Goal: Task Accomplishment & Management: Complete application form

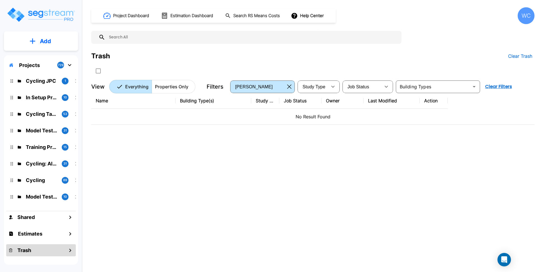
click at [128, 18] on h1 "Project Dashboard" at bounding box center [131, 16] width 36 height 6
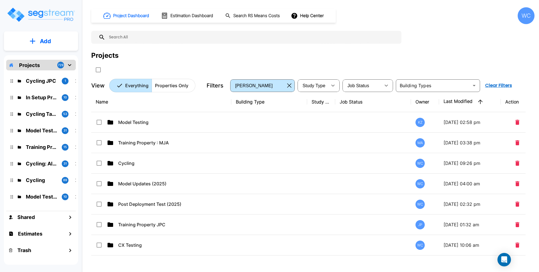
click at [48, 40] on p "Add" at bounding box center [45, 41] width 11 height 8
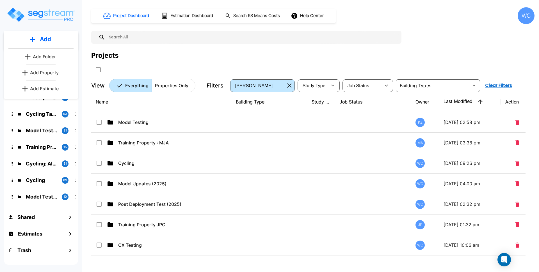
click at [48, 72] on p "Add Property" at bounding box center [44, 72] width 29 height 7
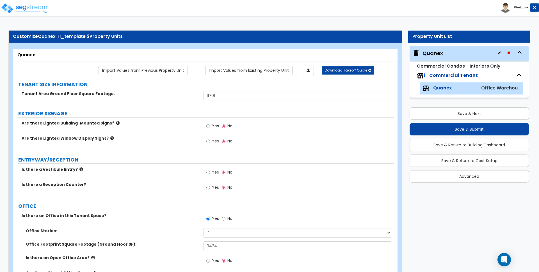
select select "2"
select select "1"
select select "2"
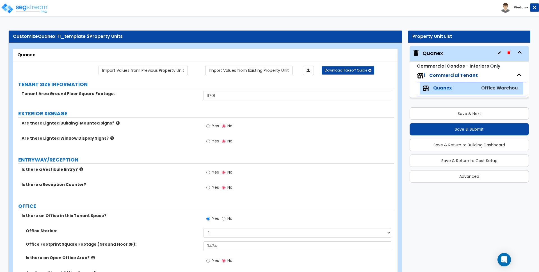
select select "1"
select select "5"
select select "1"
select select "3"
select select "1"
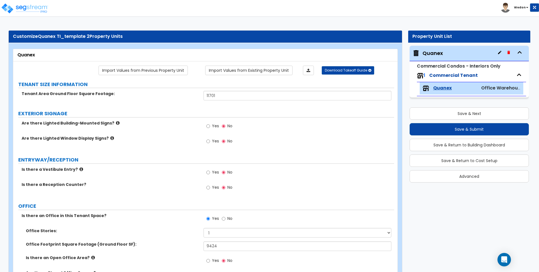
select select "1"
select select "4"
select select "1"
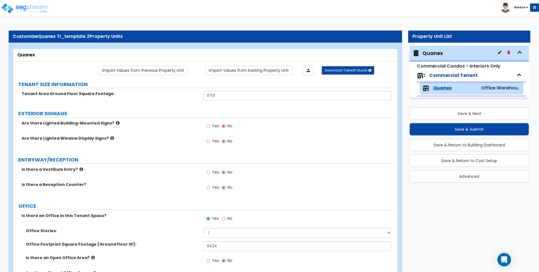
select select "3"
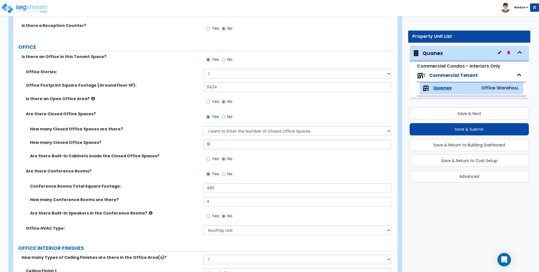
scroll to position [159, 0]
click at [259, 101] on div "Yes No" at bounding box center [299, 103] width 190 height 15
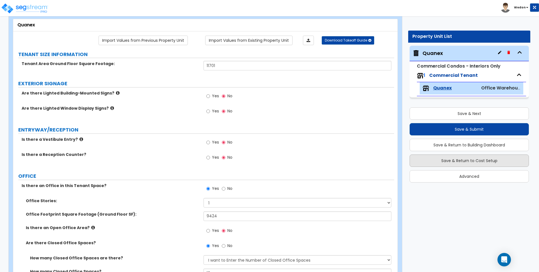
scroll to position [0, 0]
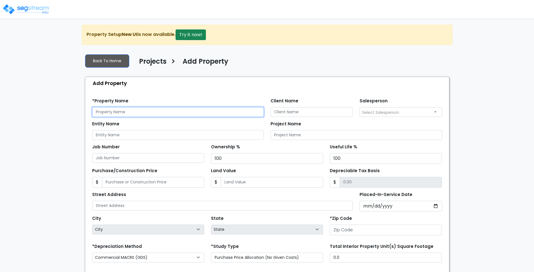
click at [127, 115] on input "text" at bounding box center [178, 112] width 172 height 10
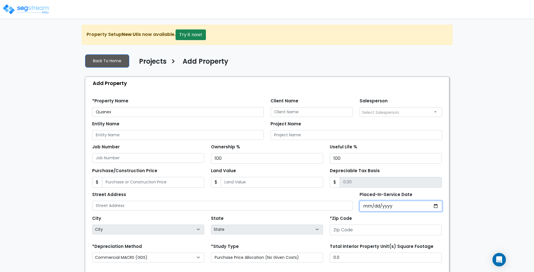
click at [434, 207] on input "Placed-In-Service Date" at bounding box center [400, 206] width 83 height 11
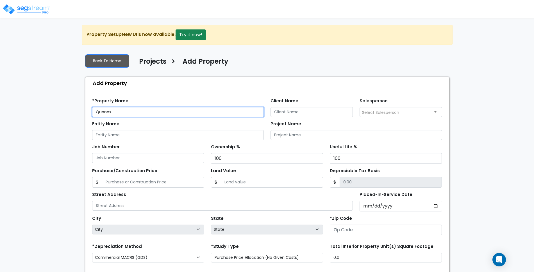
click at [198, 111] on input "Quanex" at bounding box center [178, 112] width 172 height 10
drag, startPoint x: 198, startPoint y: 111, endPoint x: 19, endPoint y: 111, distance: 179.5
click at [19, 111] on div "We are Building your Property. So please grab a coffee and let us do the heavy …" at bounding box center [267, 181] width 534 height 313
type input "NC Test 1"
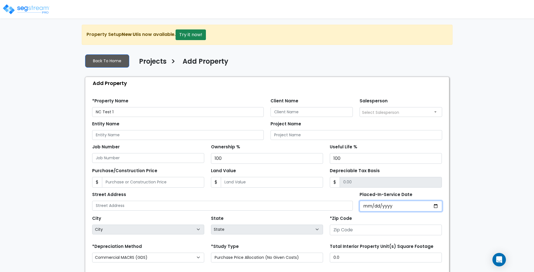
click at [439, 209] on input "Placed-In-Service Date" at bounding box center [400, 206] width 83 height 11
click at [439, 205] on input "Placed-In-Service Date" at bounding box center [400, 206] width 83 height 11
click at [437, 209] on input "Placed-In-Service Date" at bounding box center [400, 206] width 83 height 11
click at [432, 204] on input "Placed-In-Service Date" at bounding box center [400, 206] width 83 height 11
click at [435, 206] on input "Placed-In-Service Date" at bounding box center [400, 206] width 83 height 11
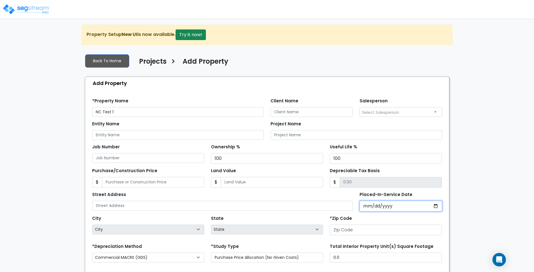
type input "2025-09-19"
select select "2025"
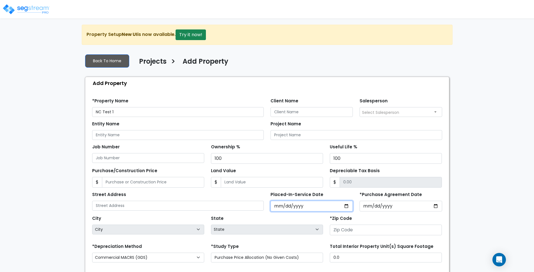
click at [297, 205] on input "2025-09-19" at bounding box center [311, 206] width 83 height 11
type input "2202-09-19"
select select
type input "22024-09-19"
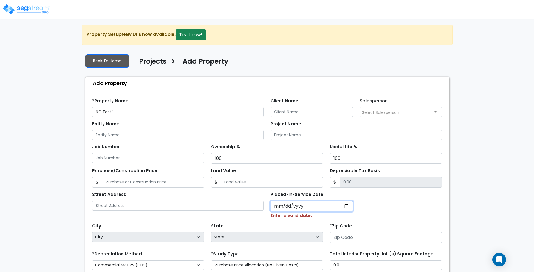
click at [297, 205] on input "Placed-In-Service Date" at bounding box center [311, 206] width 83 height 11
click at [276, 205] on input "Placed-In-Service Date" at bounding box center [311, 206] width 83 height 11
click at [346, 204] on input "Placed-In-Service Date" at bounding box center [311, 206] width 83 height 11
click at [347, 208] on input "Placed-In-Service Date" at bounding box center [311, 206] width 83 height 11
type input "2025-09-19"
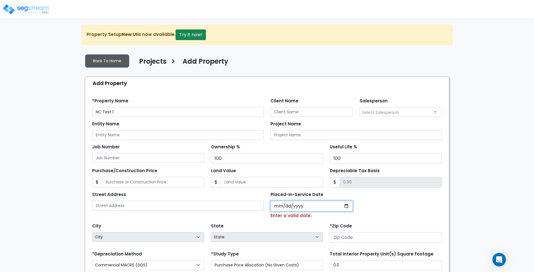
select select "2025"
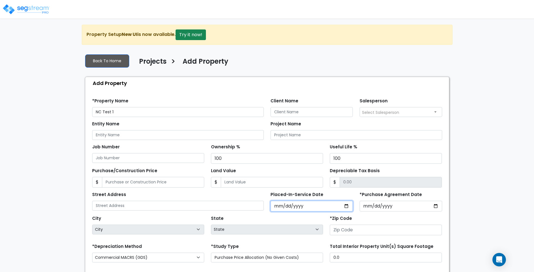
click at [292, 205] on input "2025-09-19" at bounding box center [311, 206] width 83 height 11
type input "0002-09-19"
select select "2"
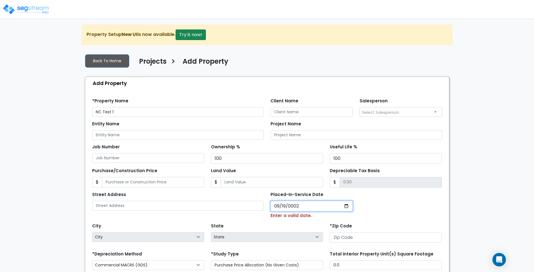
type input "0020-09-19"
select select "20"
type input "0202-09-19"
select select "202"
type input "2024-09-19"
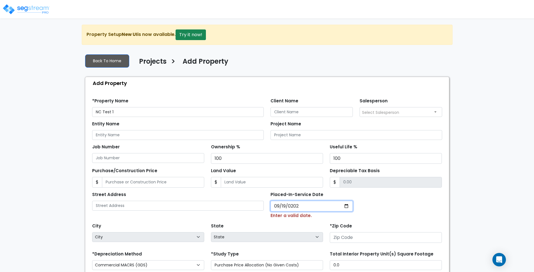
select select "2024"
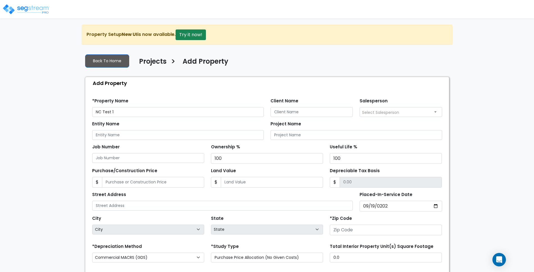
click at [383, 201] on div "Street Address Placed-In-Service Date 2024-09-19 *Purchase Agreement Date" at bounding box center [267, 200] width 357 height 24
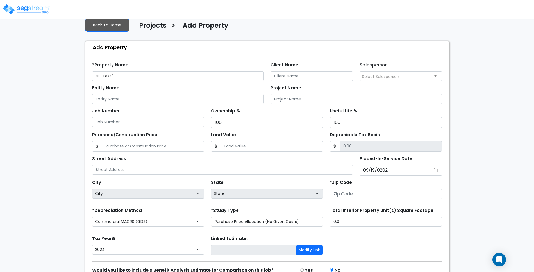
scroll to position [65, 0]
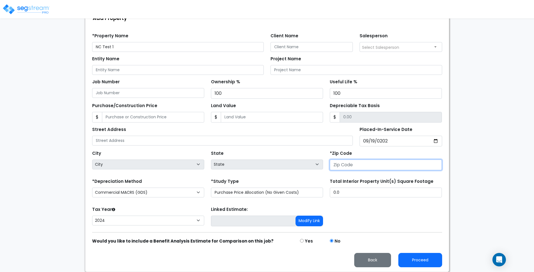
click at [393, 166] on input "number" at bounding box center [386, 165] width 112 height 11
click at [437, 167] on input "-14" at bounding box center [386, 165] width 112 height 11
click at [437, 164] on input "31" at bounding box center [386, 165] width 112 height 11
click at [429, 165] on input "31" at bounding box center [386, 165] width 112 height 11
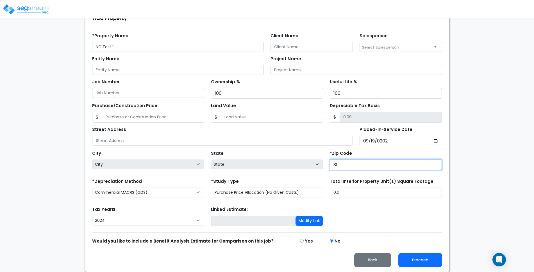
click at [429, 165] on input "31" at bounding box center [386, 165] width 112 height 11
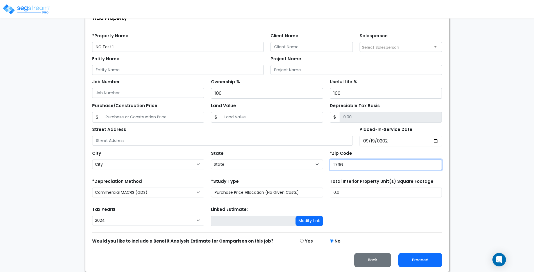
type input "17960"
select select "PA"
type input "17960"
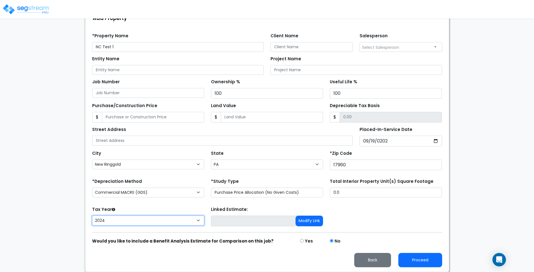
click at [174, 219] on select "2026 2025 2024" at bounding box center [148, 221] width 112 height 10
click at [92, 216] on select "2026 2025 2024" at bounding box center [148, 221] width 112 height 10
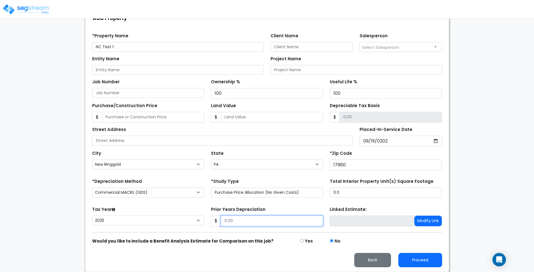
click at [237, 218] on input "Prior Years Depreciation" at bounding box center [272, 221] width 102 height 11
click at [292, 211] on div "Prior Years Depreciation $" at bounding box center [267, 216] width 112 height 21
click at [247, 218] on input "Prior Years Depreciation" at bounding box center [272, 221] width 102 height 11
click at [248, 219] on input "Prior Years Depreciation" at bounding box center [272, 221] width 102 height 11
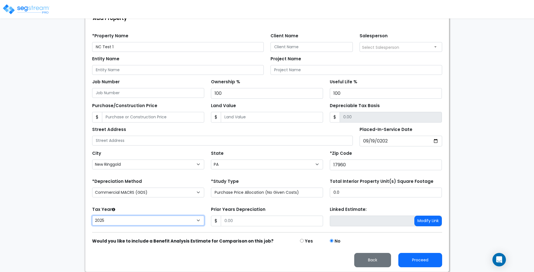
click at [179, 222] on select "2026 2025 2024" at bounding box center [148, 221] width 112 height 10
click at [92, 216] on select "2026 2025 2024" at bounding box center [148, 221] width 112 height 10
click at [161, 220] on select "2026 2025 2024" at bounding box center [148, 221] width 112 height 10
select select "2024"
click at [92, 216] on select "2026 2025 2024" at bounding box center [148, 221] width 112 height 10
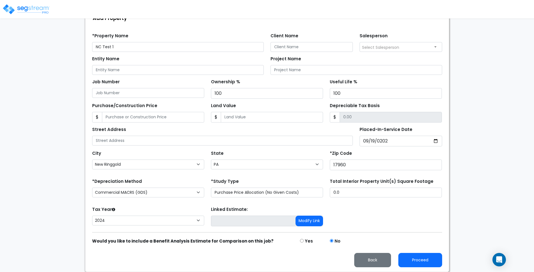
drag, startPoint x: 230, startPoint y: 235, endPoint x: 367, endPoint y: 211, distance: 139.4
click at [230, 235] on form "*Property Name NC Test 1 Client Name Salesperson Entity Name 100" at bounding box center [267, 148] width 350 height 239
click at [417, 207] on div "Tax Year Please Enter The Placed In Service Date First. 2026 2025 2024 Prior Ye…" at bounding box center [267, 217] width 357 height 22
click at [175, 116] on input "Purchase/Construction Price" at bounding box center [153, 117] width 102 height 11
type input "2"
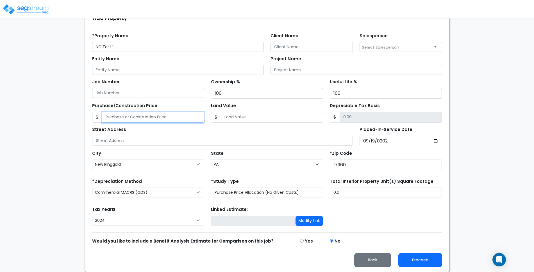
type input "2.00"
type input "20"
type input "20.00"
type input "200"
type input "200.00"
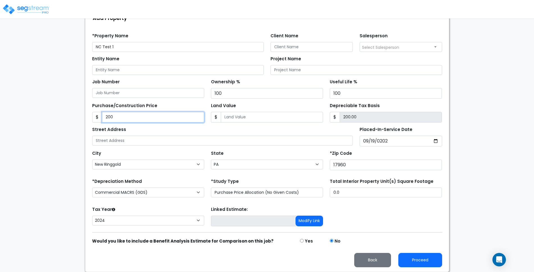
type input "2000"
type input "2,000.00"
type input "2,0000"
type input "20,000.00"
type input "20,0000"
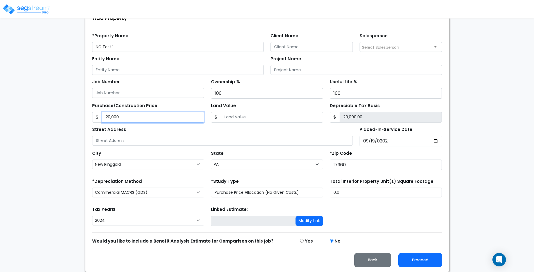
type input "200,000.00"
type input "200,0000"
type input "2,000,000.00"
type input "2,000,00"
type input "200,000.00"
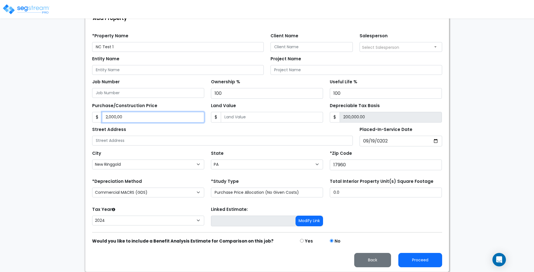
type input "2,000,0"
type input "20,000.00"
type input "2,000,"
type input "2,000.00"
type input "2,000"
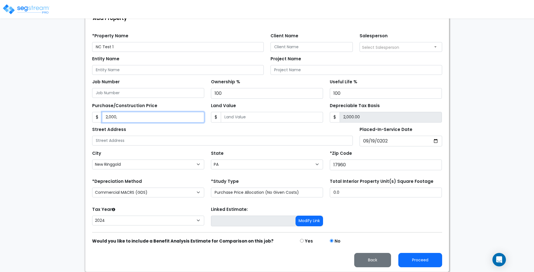
type input "2,000.00"
type input "2,00"
type input "200.00"
type input "2,0"
type input "20.00"
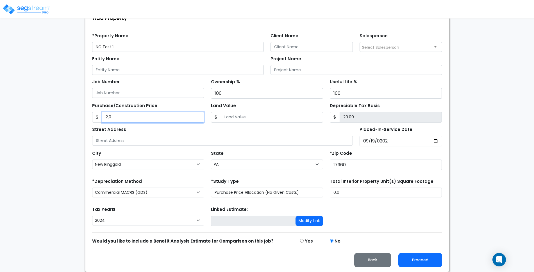
type input "2,"
type input "2.00"
type input "2"
type input "2.00"
type input "1"
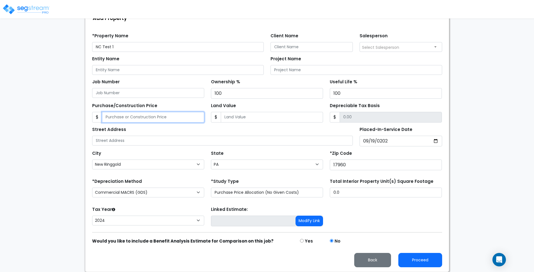
type input "1.00"
type input "10"
type input "10.00"
type input "100"
type input "100.00"
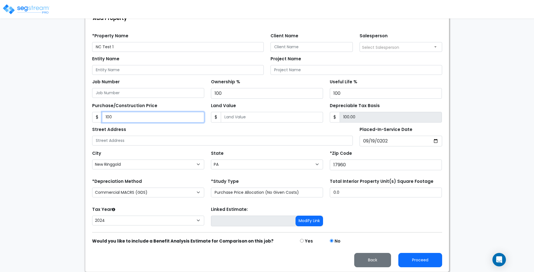
type input "1000"
type input "1,000.00"
type input "1,0000"
type input "10,000.00"
type input "10,0000"
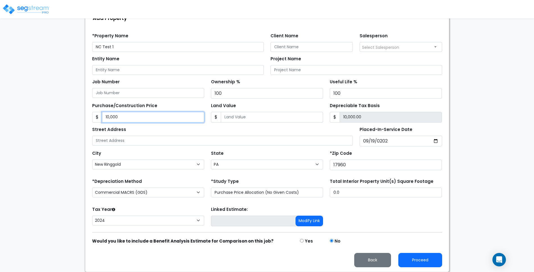
type input "100,000.00"
type input "100,0000"
type input "1,000,000.00"
type input "1,000,000"
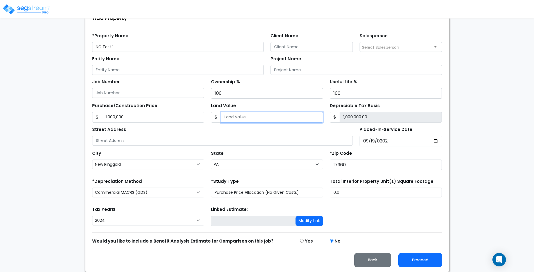
click at [284, 113] on input "Land Value" at bounding box center [272, 117] width 102 height 11
type input "3"
type input "999,997.00"
type input "30"
type input "999,970.00"
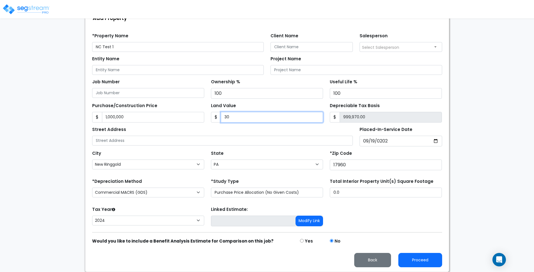
type input "300"
type input "999,700.00"
type input "3000"
type input "997,000.00"
type input "3,0000"
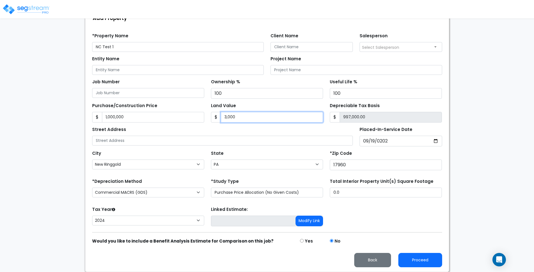
type input "970,000.00"
type input "30,0000"
type input "700,000.00"
type input "300,000"
click at [407, 220] on div "Tax Year Please Enter The Placed In Service Date First. 2026 2025 2024 Prior Ye…" at bounding box center [267, 217] width 357 height 22
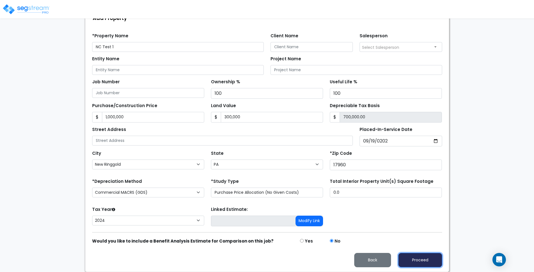
click at [424, 263] on button "Proceed" at bounding box center [420, 260] width 44 height 14
type input "1000000"
type input "300000"
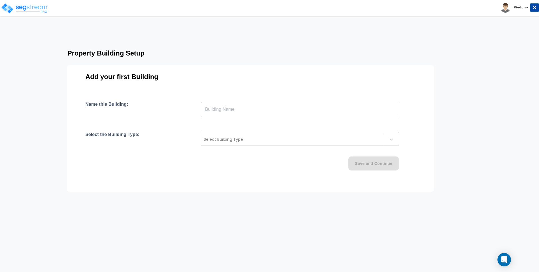
click at [295, 111] on input "text" at bounding box center [300, 110] width 198 height 16
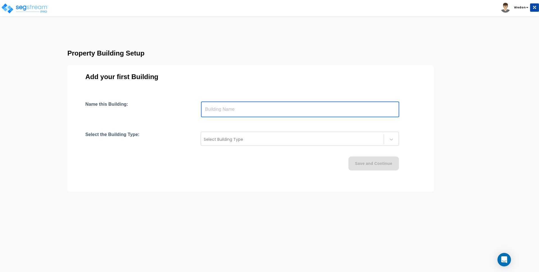
drag, startPoint x: 4, startPoint y: 0, endPoint x: 324, endPoint y: 63, distance: 325.6
click at [324, 62] on div "Property Building Setup Add your first Building Name this Building: ​ Select th…" at bounding box center [262, 116] width 434 height 142
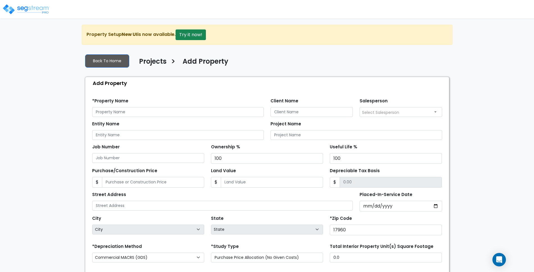
scroll to position [65, 0]
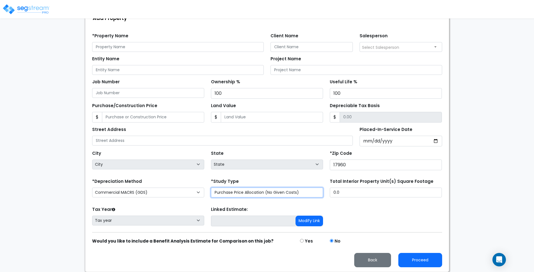
click at [282, 192] on select "Purchase Price Allocation (No Given Costs) New Construction / Reno / TI's (Give…" at bounding box center [267, 193] width 112 height 10
select select "NEW"
click at [211, 188] on select "Purchase Price Allocation (No Given Costs) New Construction / Reno / TI's (Give…" at bounding box center [267, 193] width 112 height 10
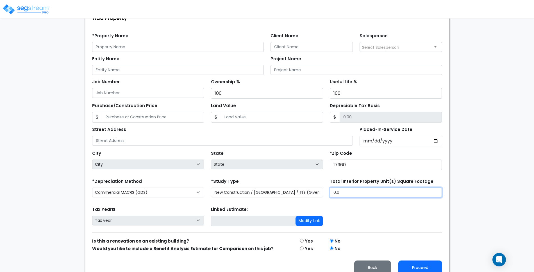
click at [363, 190] on input "0.0" at bounding box center [386, 193] width 112 height 10
click at [370, 201] on form "*Property Name Client Name Salesperson Select Salesperson 100 $" at bounding box center [267, 152] width 350 height 246
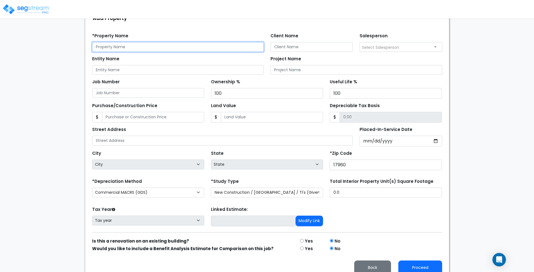
click at [153, 47] on input "text" at bounding box center [178, 47] width 172 height 10
type input "Quanex Test 1"
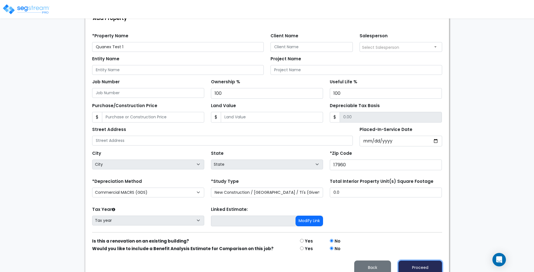
click at [425, 270] on button "Proceed" at bounding box center [420, 268] width 44 height 14
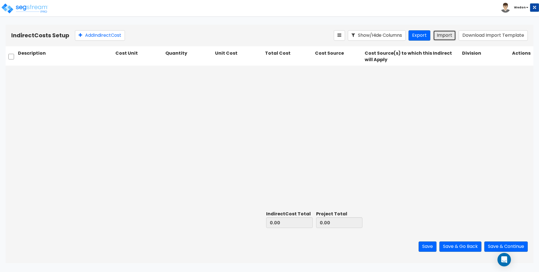
click at [442, 34] on button "Import" at bounding box center [444, 35] width 23 height 10
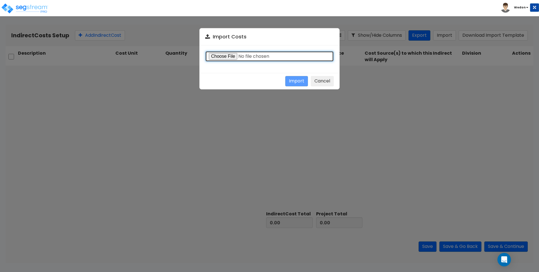
click at [229, 57] on input "file" at bounding box center [269, 56] width 129 height 11
type input "C:\fakepath\Indirect costs 31184.csv"
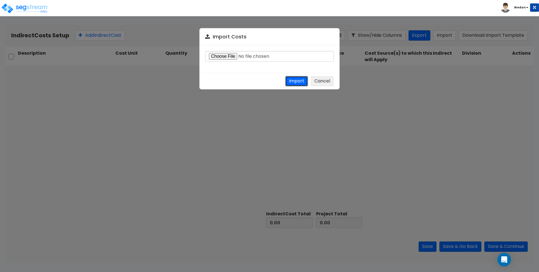
click at [294, 80] on button "Import" at bounding box center [296, 81] width 23 height 10
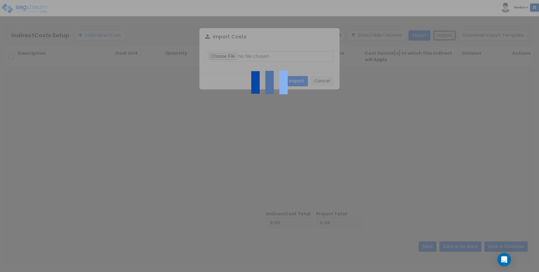
type input "795,485.10"
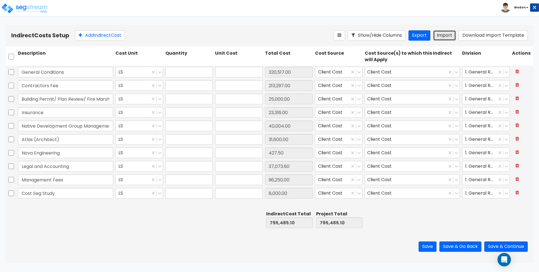
type input "1"
type input "320,517"
type input "1"
type input "213,297"
type input "1"
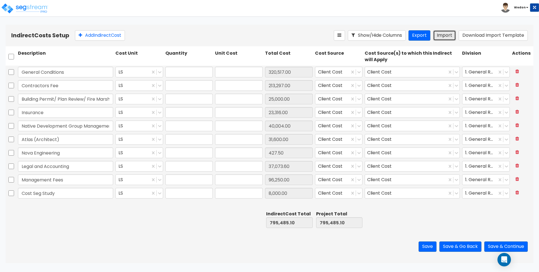
type input "25,000"
type input "1"
type input "23,316"
type input "1"
type input "40,004"
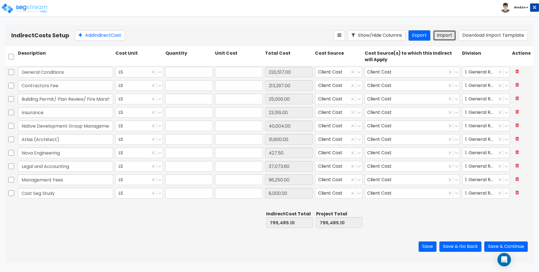
type input "1"
type input "31,600"
type input "1"
type input "427.5"
type input "1"
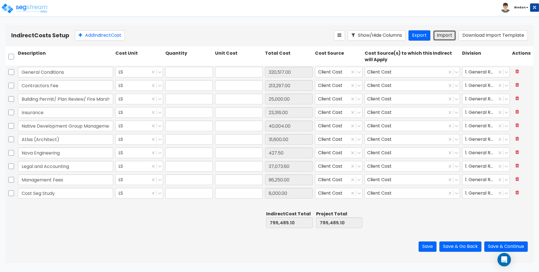
type input "37,073.6"
type input "1"
type input "96,250"
type input "1"
type input "8,000"
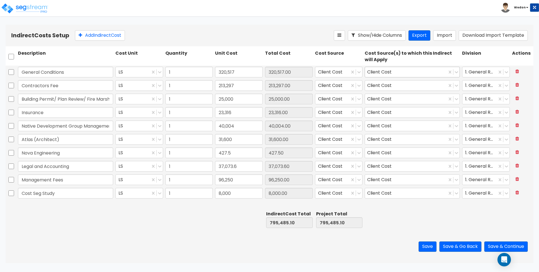
click at [458, 71] on icon at bounding box center [456, 72] width 3 height 2
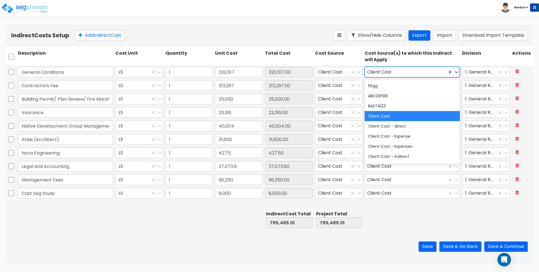
click at [430, 118] on div "Client Cost" at bounding box center [412, 116] width 95 height 10
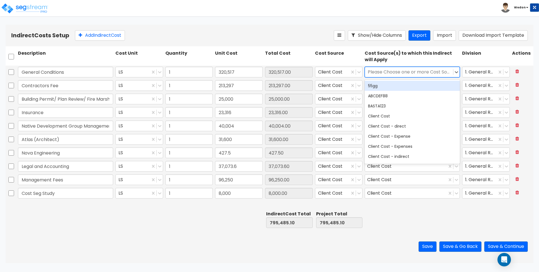
click at [427, 61] on div "Cost Source(s) to which this Indirect will Apply" at bounding box center [412, 56] width 97 height 15
click at [457, 58] on div "Cost Source(s) to which this Indirect will Apply" at bounding box center [412, 56] width 97 height 15
click at [456, 71] on icon at bounding box center [457, 72] width 6 height 6
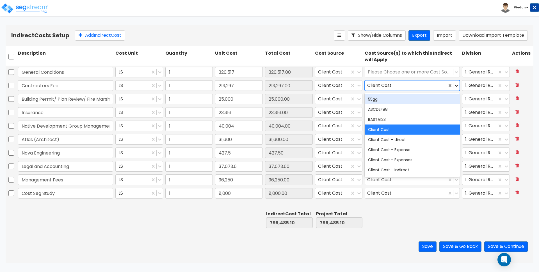
click at [456, 83] on icon at bounding box center [457, 86] width 6 height 6
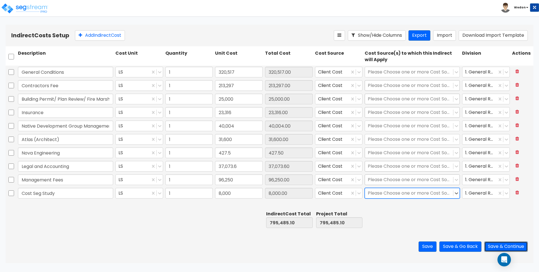
click at [511, 247] on button "Save & Continue" at bounding box center [506, 247] width 44 height 10
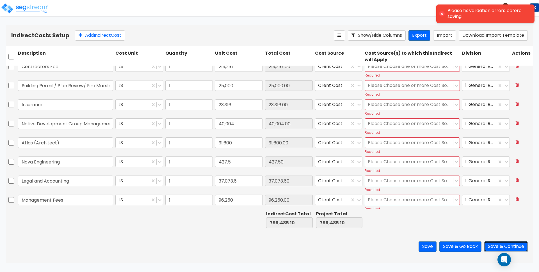
scroll to position [48, 0]
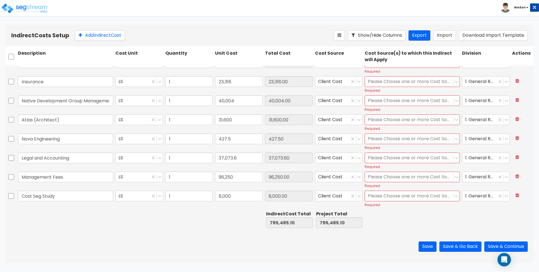
click at [436, 223] on div at bounding box center [412, 219] width 97 height 19
click at [513, 247] on button "Save & Continue" at bounding box center [506, 247] width 44 height 10
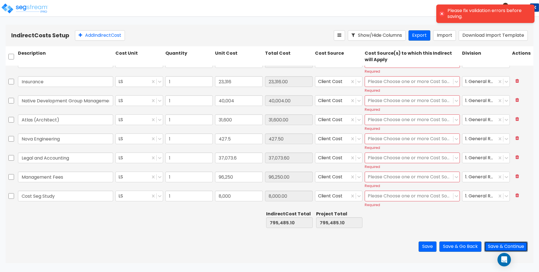
click at [504, 244] on button "Save & Continue" at bounding box center [506, 247] width 44 height 10
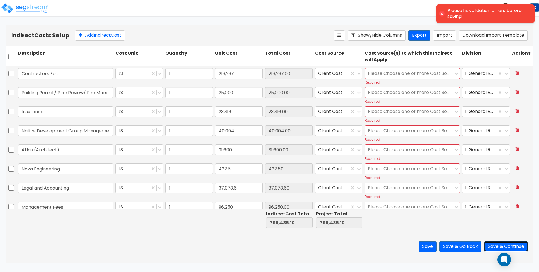
scroll to position [0, 0]
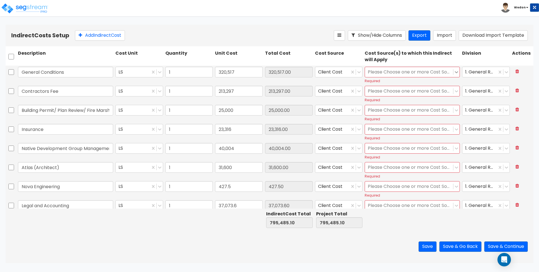
click at [454, 71] on icon at bounding box center [457, 72] width 6 height 6
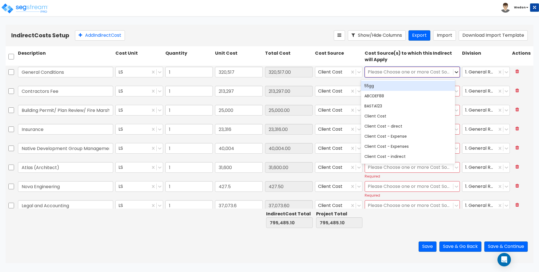
click at [454, 71] on icon at bounding box center [457, 72] width 6 height 6
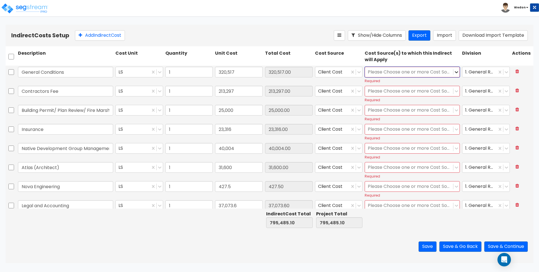
click at [454, 71] on icon at bounding box center [457, 72] width 6 height 6
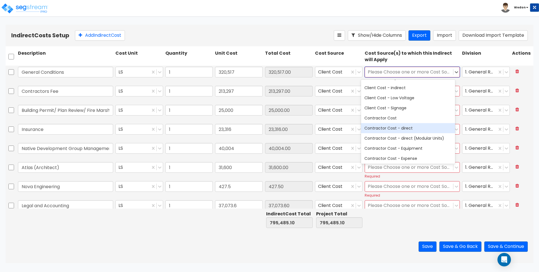
scroll to position [70, 0]
click at [411, 115] on div "Contractor Cost" at bounding box center [408, 117] width 94 height 10
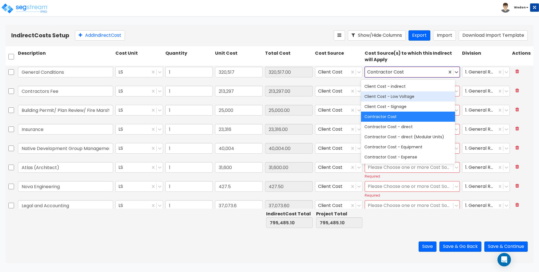
click at [449, 60] on div "Cost Source(s) to which this Indirect will Apply" at bounding box center [412, 56] width 97 height 15
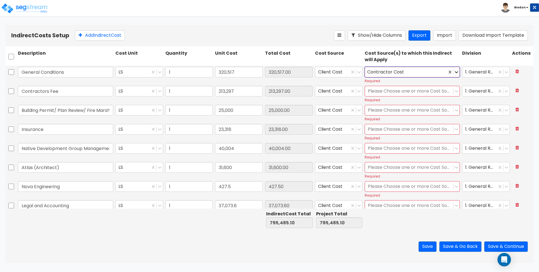
click at [454, 74] on icon at bounding box center [457, 72] width 6 height 6
click at [454, 89] on icon at bounding box center [457, 91] width 6 height 6
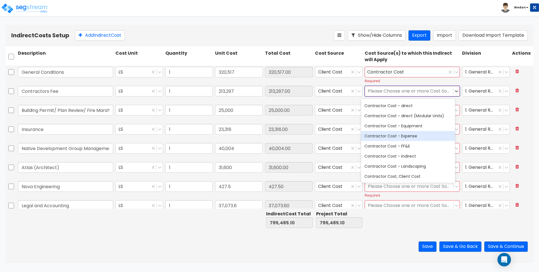
scroll to position [105, 0]
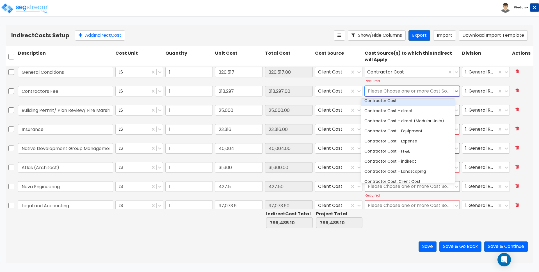
click at [403, 101] on div "Contractor Cost" at bounding box center [408, 101] width 94 height 10
click at [454, 90] on icon at bounding box center [457, 91] width 6 height 6
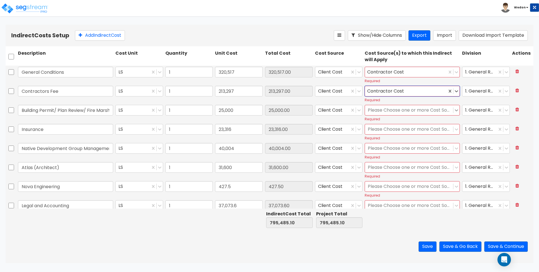
click at [454, 110] on icon at bounding box center [457, 111] width 6 height 6
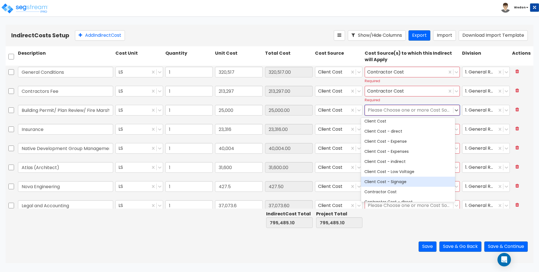
scroll to position [70, 0]
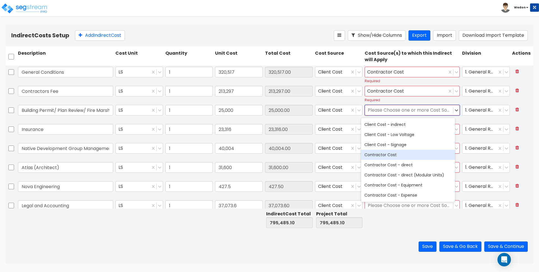
click at [397, 154] on div "Contractor Cost" at bounding box center [408, 155] width 94 height 10
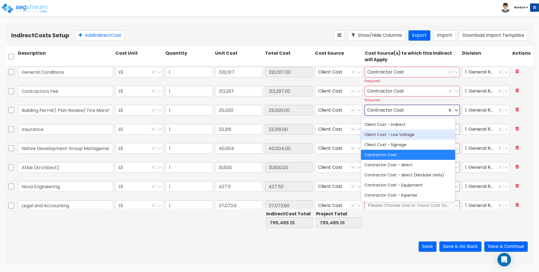
click at [422, 100] on div "Required" at bounding box center [412, 100] width 95 height 5
click at [458, 56] on div "Cost Source(s) to which this Indirect will Apply" at bounding box center [412, 56] width 97 height 15
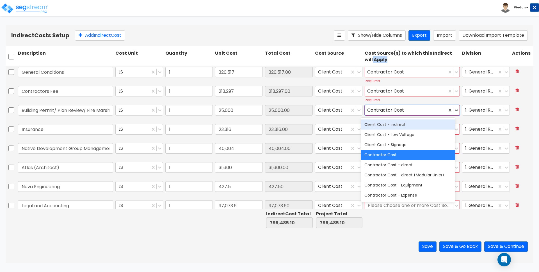
click at [454, 108] on icon at bounding box center [457, 111] width 6 height 6
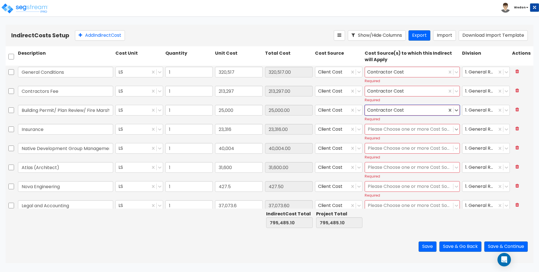
click at [454, 127] on icon at bounding box center [457, 130] width 6 height 6
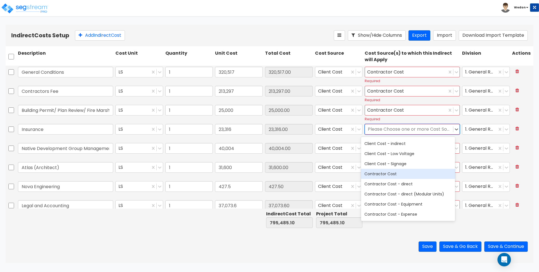
click at [400, 173] on div "Contractor Cost" at bounding box center [408, 174] width 94 height 10
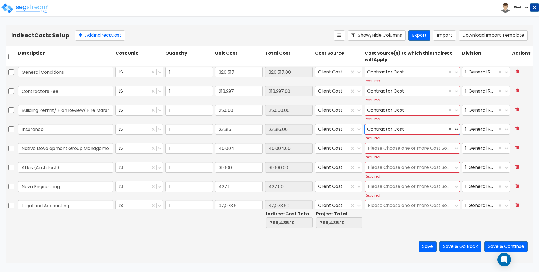
click at [454, 128] on icon at bounding box center [457, 130] width 6 height 6
click at [454, 150] on div at bounding box center [457, 148] width 6 height 6
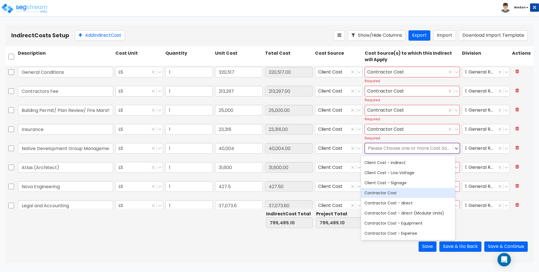
click at [407, 192] on div "Contractor Cost" at bounding box center [408, 193] width 94 height 10
click at [454, 148] on icon at bounding box center [457, 149] width 6 height 6
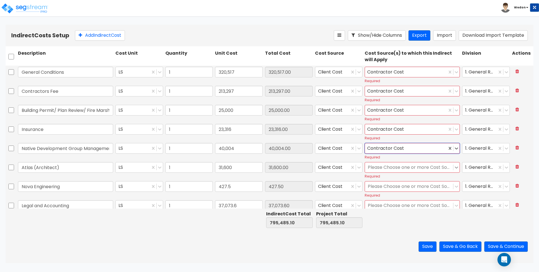
click at [453, 164] on div at bounding box center [456, 168] width 6 height 10
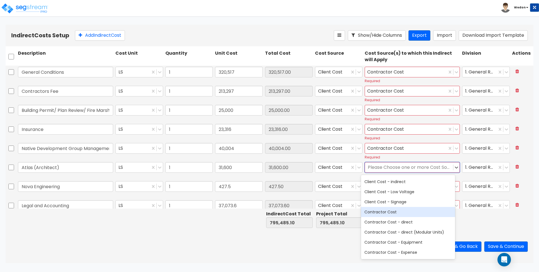
click at [402, 211] on div "Contractor Cost" at bounding box center [408, 212] width 94 height 10
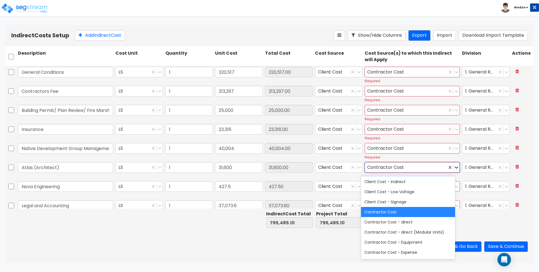
click at [455, 167] on icon at bounding box center [456, 168] width 3 height 2
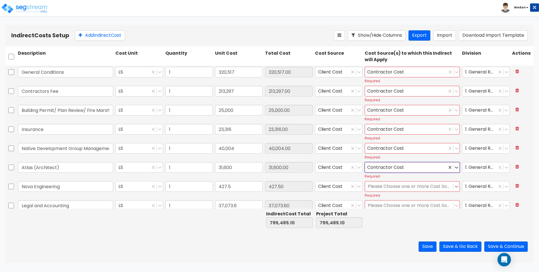
click at [454, 188] on icon at bounding box center [457, 187] width 6 height 6
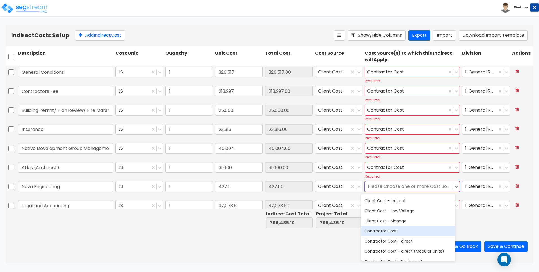
click at [399, 229] on div "Contractor Cost" at bounding box center [408, 231] width 94 height 10
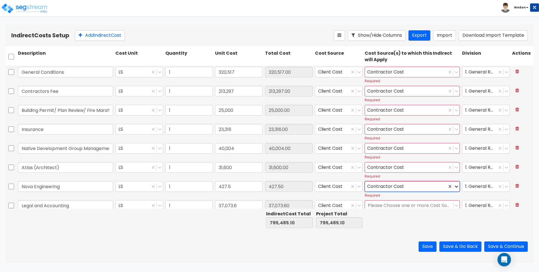
click at [454, 184] on icon at bounding box center [457, 187] width 6 height 6
click at [454, 205] on icon at bounding box center [457, 206] width 6 height 6
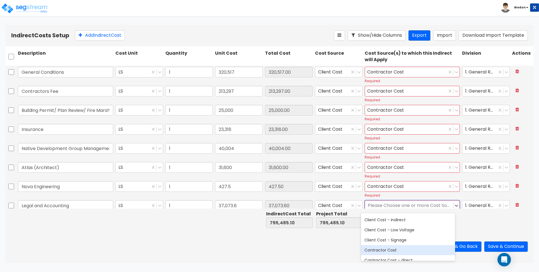
click at [393, 249] on div "Contractor Cost" at bounding box center [408, 250] width 94 height 10
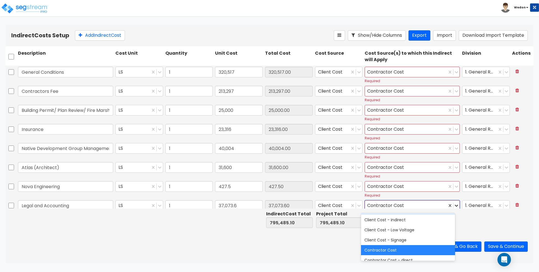
click at [454, 205] on icon at bounding box center [457, 206] width 6 height 6
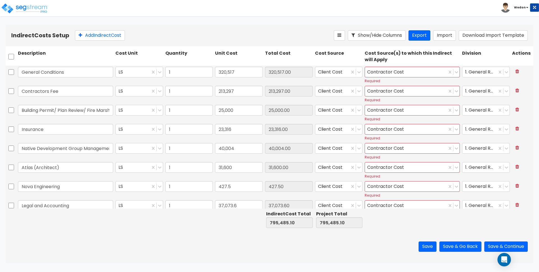
drag, startPoint x: 465, startPoint y: 218, endPoint x: 454, endPoint y: 215, distance: 11.9
click at [465, 218] on div at bounding box center [486, 219] width 50 height 19
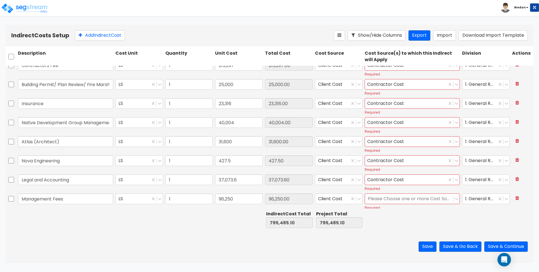
scroll to position [48, 0]
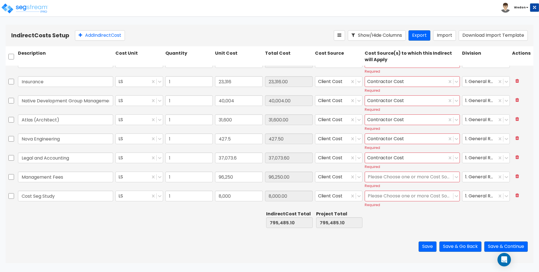
type input "1"
type input "320,517"
click at [454, 176] on icon at bounding box center [457, 177] width 6 height 6
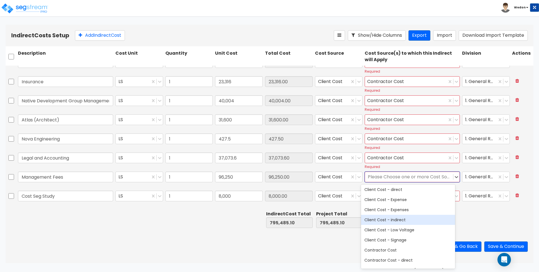
scroll to position [70, 0]
click at [408, 222] on div "Contractor Cost" at bounding box center [408, 222] width 94 height 10
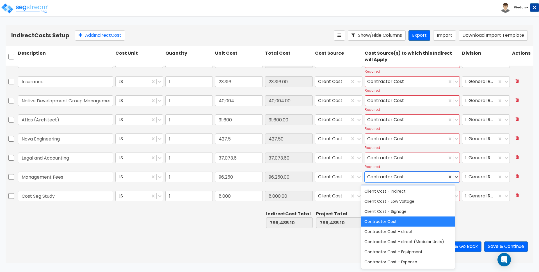
click at [452, 181] on div at bounding box center [453, 177] width 13 height 10
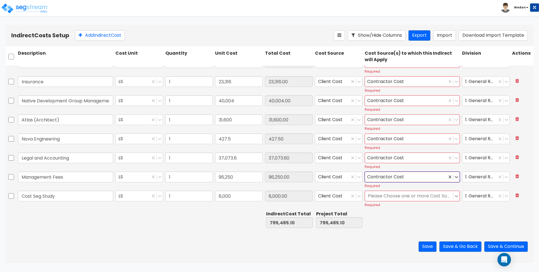
click at [454, 195] on icon at bounding box center [457, 197] width 6 height 6
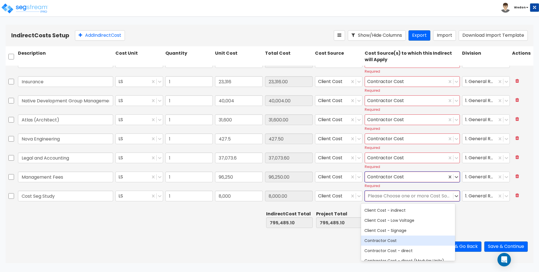
click at [396, 240] on div "Contractor Cost" at bounding box center [408, 241] width 94 height 10
click at [454, 199] on icon at bounding box center [457, 197] width 6 height 6
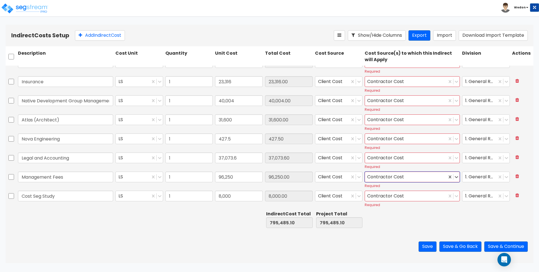
click at [461, 216] on div at bounding box center [486, 219] width 50 height 19
click at [511, 247] on button "Save & Continue" at bounding box center [506, 247] width 44 height 10
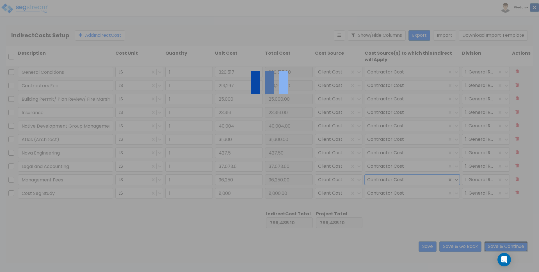
scroll to position [0, 0]
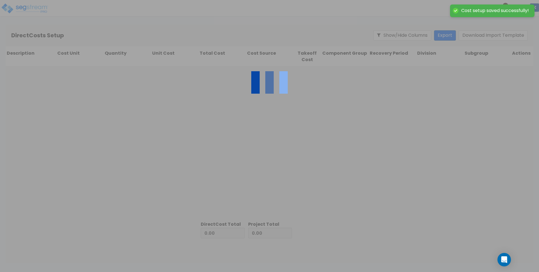
type input "795,485.10"
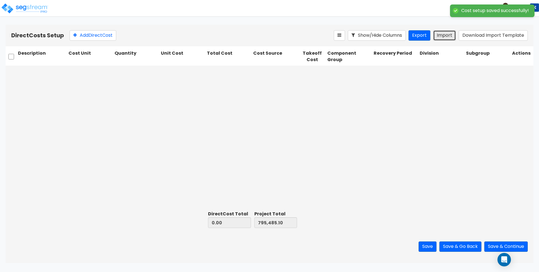
click at [449, 37] on button "Import" at bounding box center [444, 35] width 23 height 10
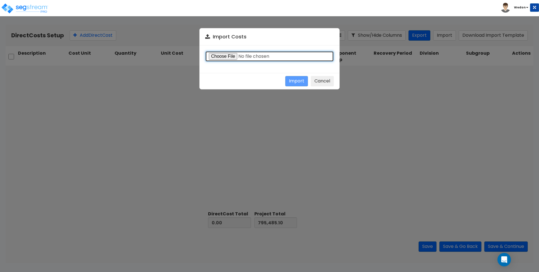
click at [226, 58] on input "file" at bounding box center [269, 56] width 129 height 11
type input "C:\fakepath\Direct costs 31184.csv"
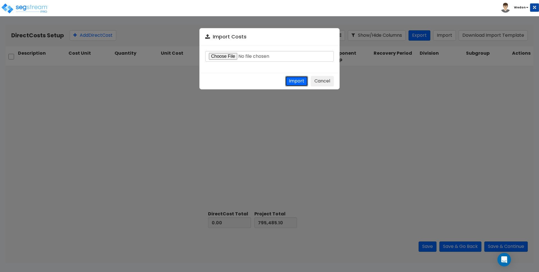
click at [292, 80] on button "Import" at bounding box center [296, 81] width 23 height 10
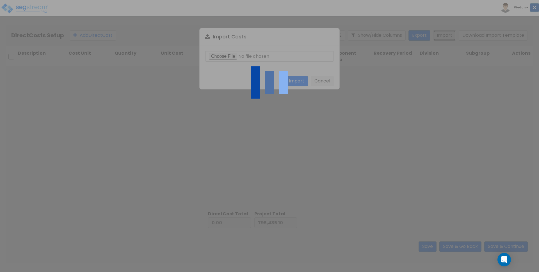
type input "3,967,254.16"
type input "4,762,739.26"
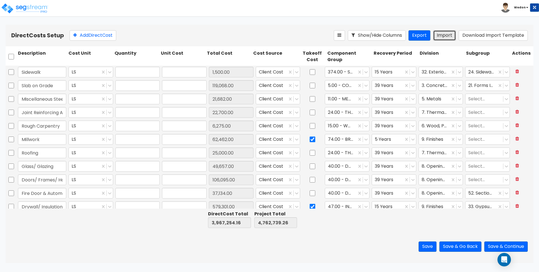
type input "1"
type input "1,500"
type input "1"
type input "119,068"
type input "1"
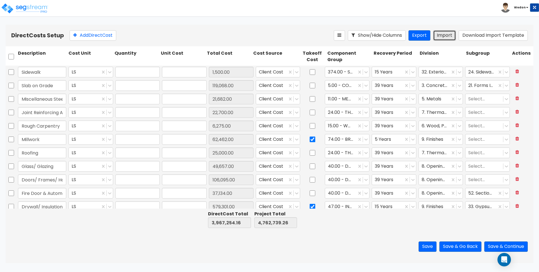
type input "21,682"
type input "1"
type input "22,700"
type input "1"
type input "6,275"
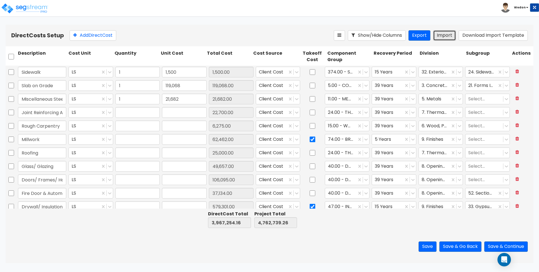
type input "1"
type input "62,462"
type input "1"
type input "25,000"
type input "1"
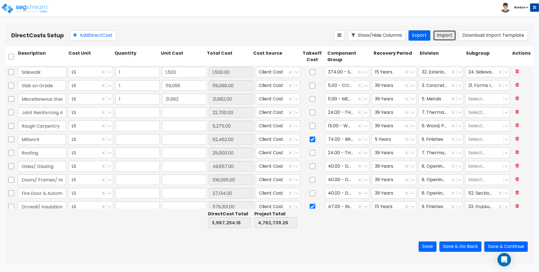
type input "49,657"
type input "1"
type input "106,095"
type input "1"
type input "37,134"
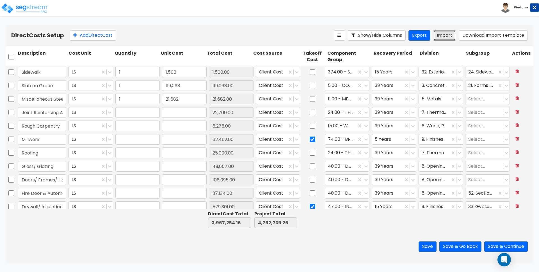
type input "1"
type input "579,301"
type input "1"
type input "127,957"
type input "1"
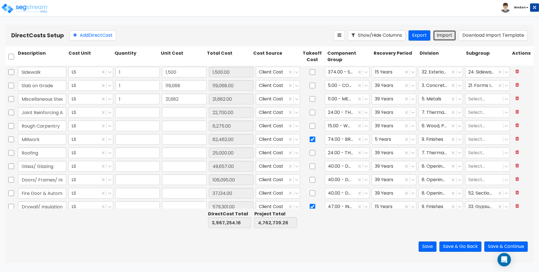
type input "115,604"
type input "1"
type input "29,999"
type input "1"
type input "48,866"
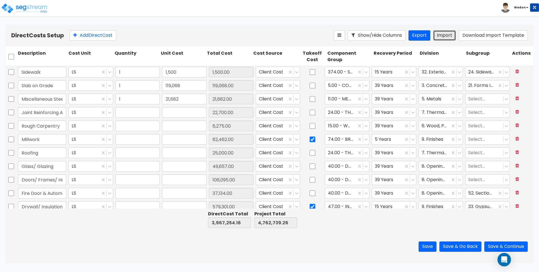
type input "1"
type input "9,053"
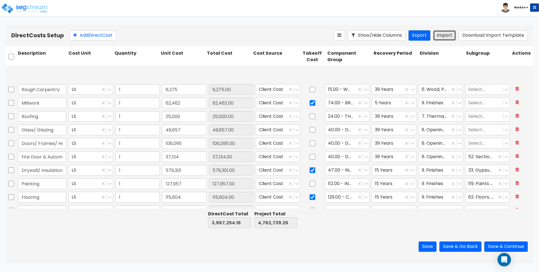
type input "1"
type input "118,900"
type input "1"
type input "412,091"
type input "1"
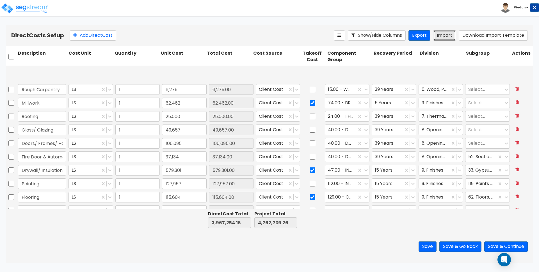
type input "320,650"
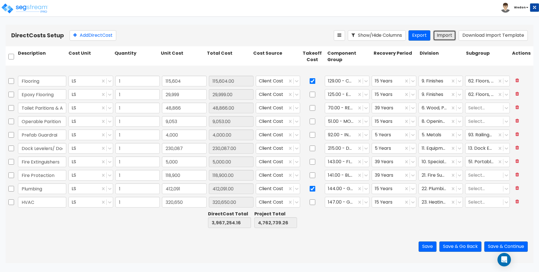
scroll to position [194, 0]
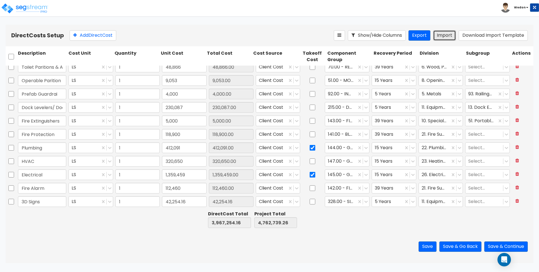
type input "1"
type input "115,604"
click at [518, 247] on button "Save & Continue" at bounding box center [506, 247] width 44 height 10
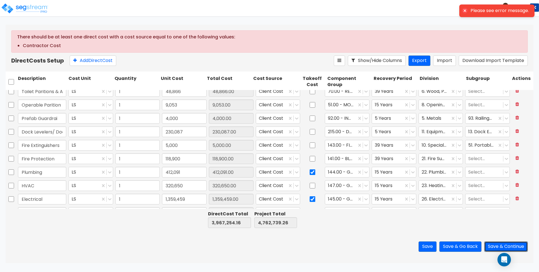
type input "1"
type input "37,134"
type input "1"
type input "579,301"
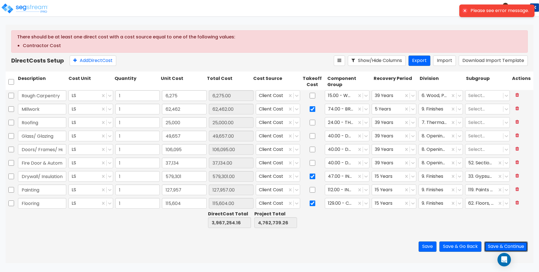
type input "1"
type input "119,068"
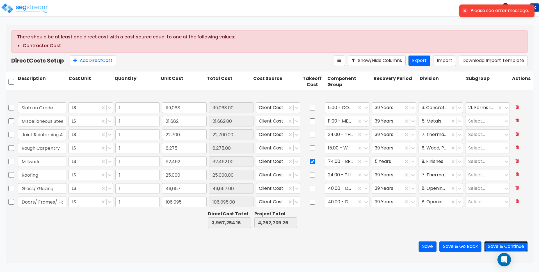
scroll to position [0, 0]
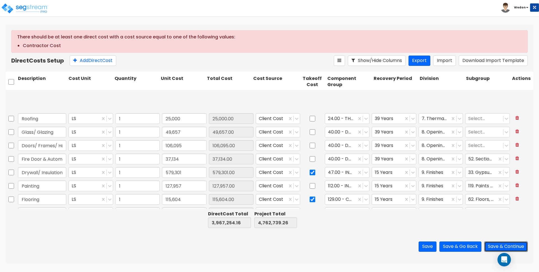
type input "1"
type input "320,650"
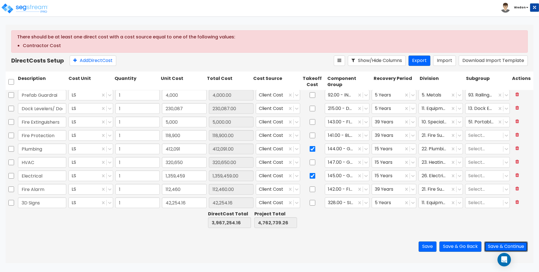
scroll to position [218, 0]
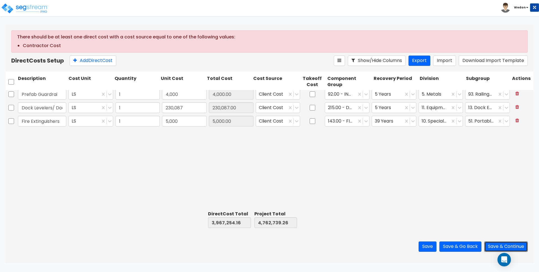
type input "1"
type input "22,700"
type input "1"
type input "6,275"
type input "1"
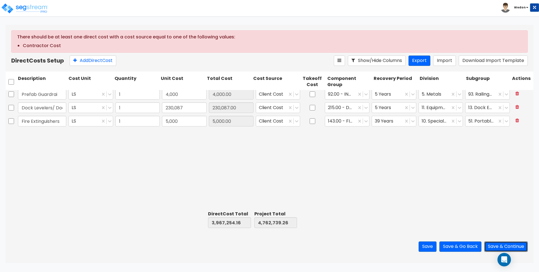
type input "62,462"
type input "1"
type input "25,000"
type input "1"
type input "49,657"
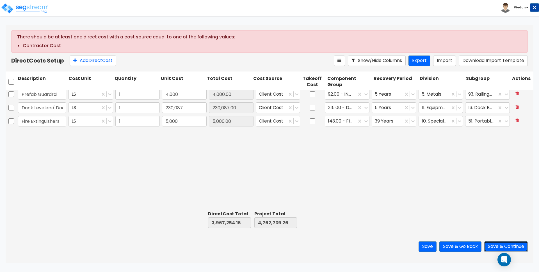
type input "1"
type input "106,095"
type input "1"
type input "37,134"
type input "1"
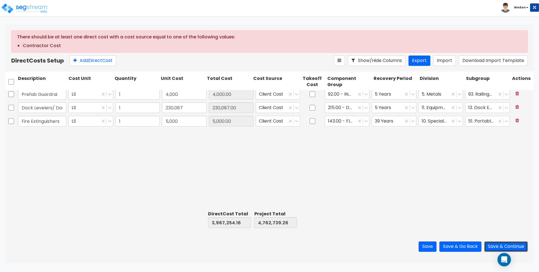
type input "579,301"
type input "1"
type input "127,957"
type input "1"
type input "115,604"
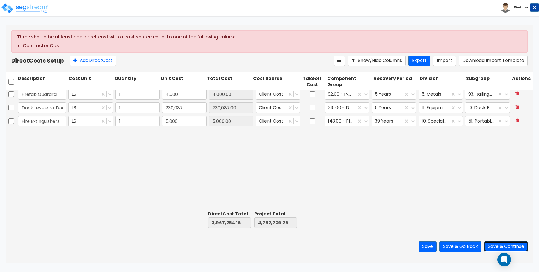
scroll to position [0, 0]
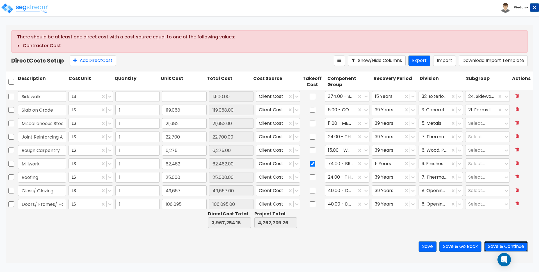
type input "1"
type input "1,500"
click at [295, 96] on icon at bounding box center [297, 97] width 6 height 6
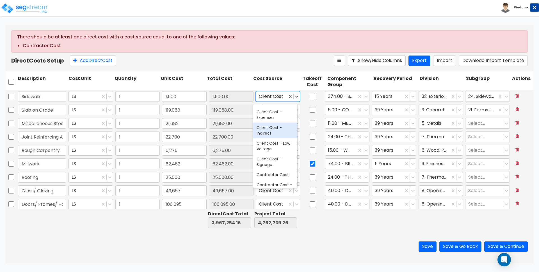
scroll to position [105, 0]
click at [281, 139] on div "Contractor Cost" at bounding box center [275, 140] width 44 height 10
click at [291, 56] on div "Add Direct Cost" at bounding box center [202, 61] width 264 height 10
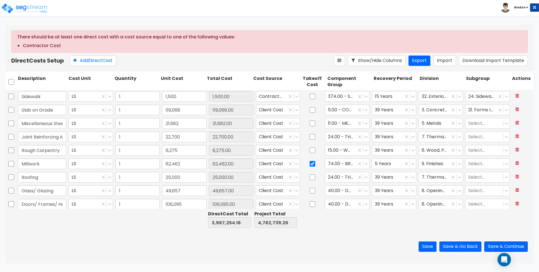
click at [506, 245] on button "Save & Continue" at bounding box center [506, 247] width 44 height 10
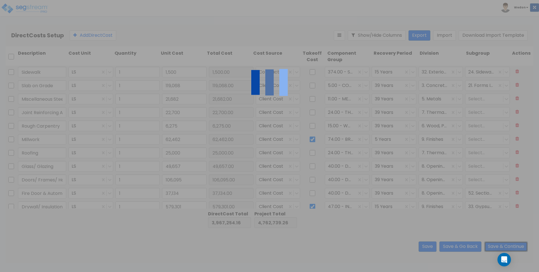
type input "1"
type input "48,866"
type input "1"
type input "9,053"
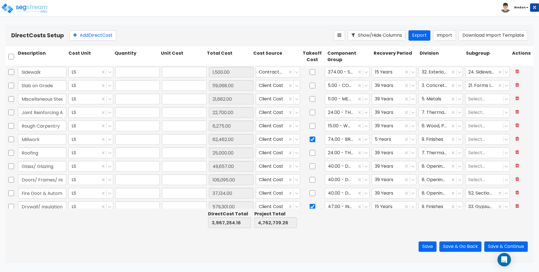
type input "1.00"
type input "1,500.00"
type input "1.00"
type input "119,068.00"
type input "1.00"
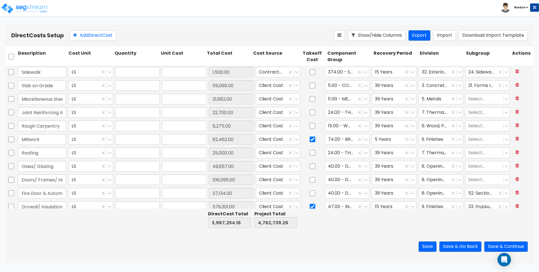
type input "21,682.00"
type input "1.00"
type input "22,700.00"
type input "1.00"
type input "6,275.00"
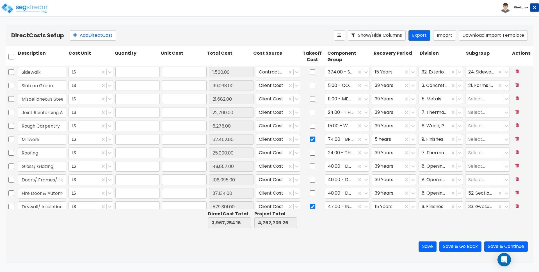
type input "1.00"
type input "62,462.00"
type input "1.00"
type input "25,000.00"
type input "1.00"
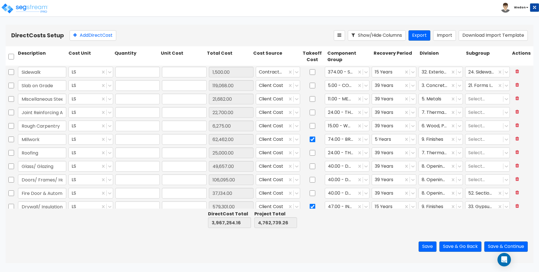
type input "49,657.00"
type input "1.00"
type input "106,095.00"
type input "1.00"
type input "37,134.00"
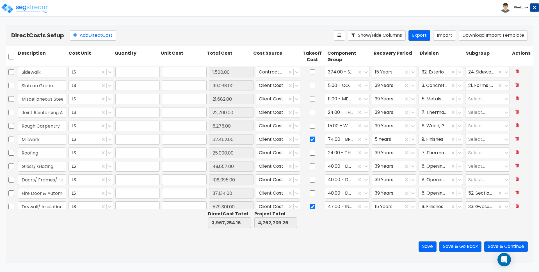
type input "1.00"
type input "579,301.00"
type input "1.00"
type input "127,957.00"
type input "1.00"
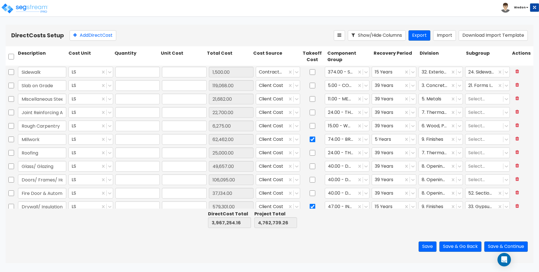
type input "115,604.00"
type input "1.00"
type input "29,999.00"
type input "1.00"
type input "48,866.00"
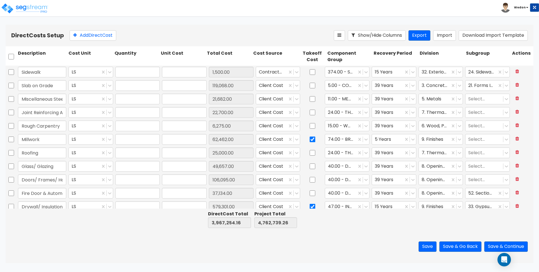
type input "1.00"
type input "9,053.00"
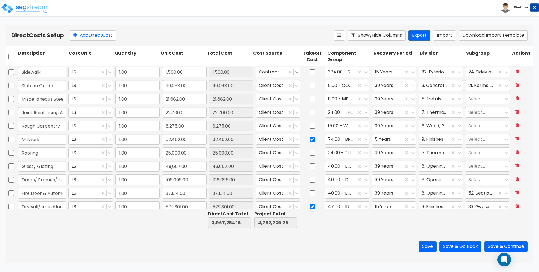
click at [294, 72] on icon at bounding box center [297, 72] width 6 height 6
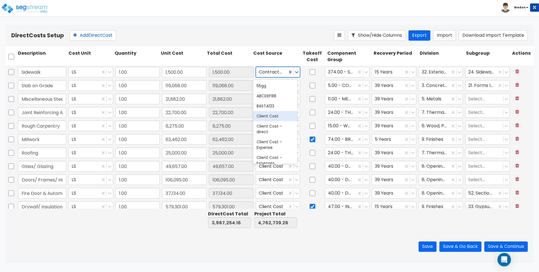
click at [281, 115] on div "Client Cost" at bounding box center [275, 116] width 44 height 10
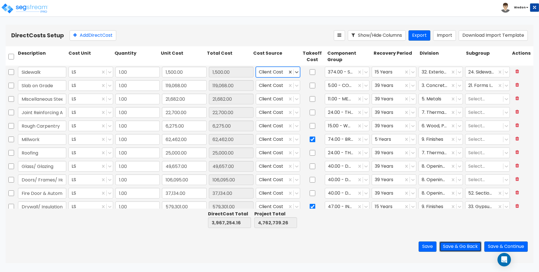
click at [463, 247] on button "Save & Go Back" at bounding box center [461, 247] width 42 height 10
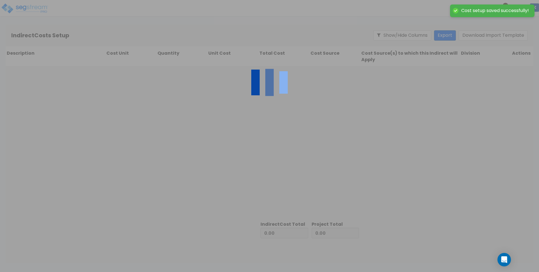
type input "3,967,254.16"
type input "795,485.10"
type input "4,762,739.26"
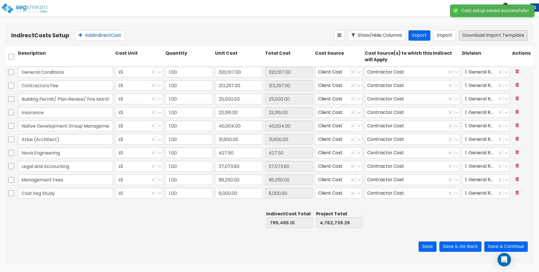
type input "1.00"
type input "320,517.00"
type input "1.00"
type input "213,297.00"
type input "1.00"
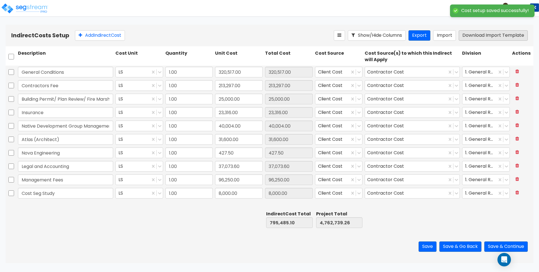
type input "25,000.00"
type input "1.00"
type input "23,316.00"
type input "1.00"
type input "40,004.00"
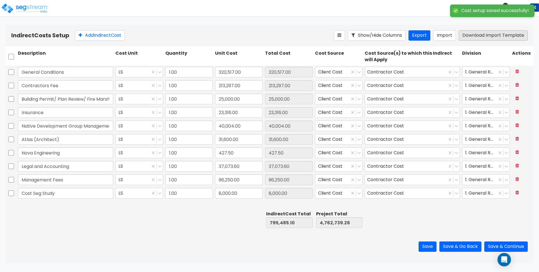
type input "1.00"
type input "31,600.00"
type input "1.00"
type input "427.50"
type input "1.00"
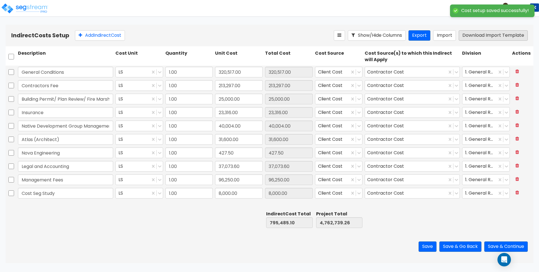
type input "37,073.60"
type input "1.00"
type input "96,250.00"
type input "1.00"
type input "8,000.00"
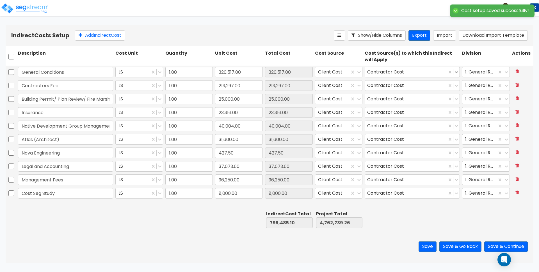
click at [456, 71] on icon at bounding box center [457, 72] width 6 height 6
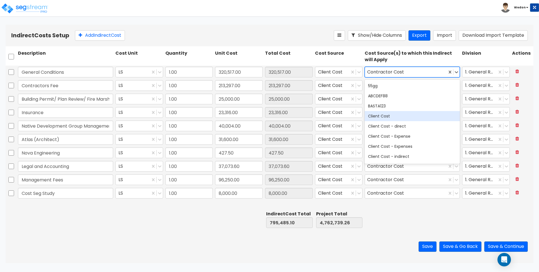
click at [401, 116] on div "Client Cost" at bounding box center [412, 116] width 95 height 10
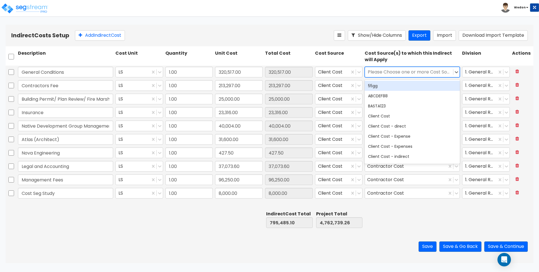
click at [451, 54] on div "Cost Source(s) to which this Indirect will Apply" at bounding box center [412, 56] width 97 height 15
click at [457, 72] on icon at bounding box center [456, 72] width 3 height 2
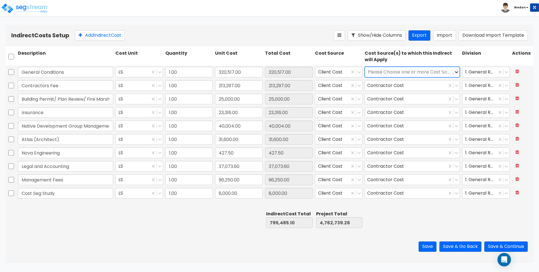
click at [457, 71] on icon at bounding box center [457, 72] width 6 height 6
click at [457, 86] on icon at bounding box center [457, 86] width 6 height 6
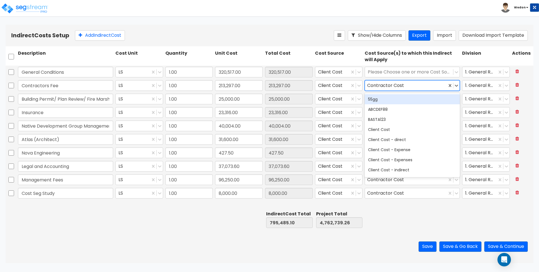
click at [394, 99] on div "55gg" at bounding box center [412, 99] width 95 height 10
click at [457, 54] on div "Cost Source(s) to which this Indirect will Apply" at bounding box center [412, 56] width 97 height 15
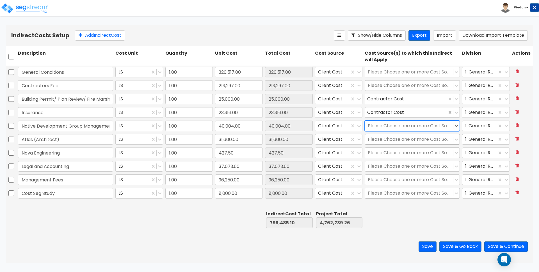
drag, startPoint x: 452, startPoint y: 113, endPoint x: 451, endPoint y: 105, distance: 8.1
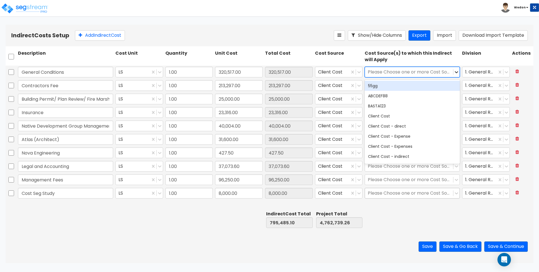
click at [457, 72] on icon at bounding box center [457, 72] width 6 height 6
click at [379, 86] on div "55gg" at bounding box center [412, 86] width 95 height 10
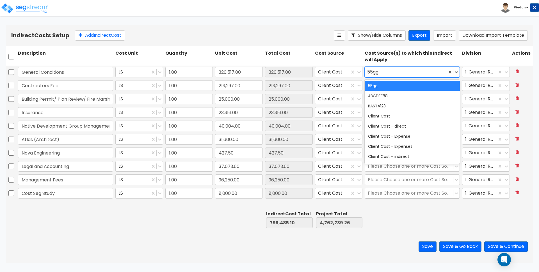
click at [464, 63] on div "Division" at bounding box center [486, 56] width 50 height 15
click at [455, 72] on icon at bounding box center [457, 72] width 6 height 6
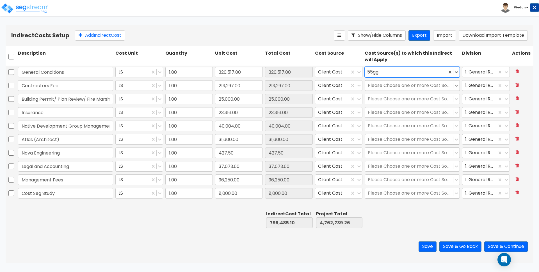
click at [456, 83] on div at bounding box center [457, 86] width 6 height 6
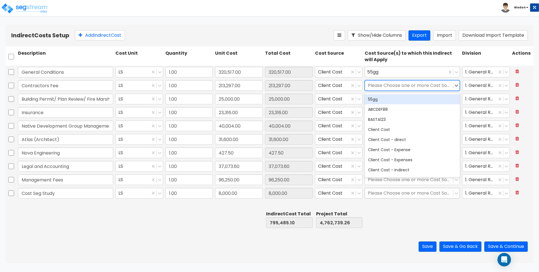
click at [415, 103] on div "55gg" at bounding box center [412, 99] width 95 height 10
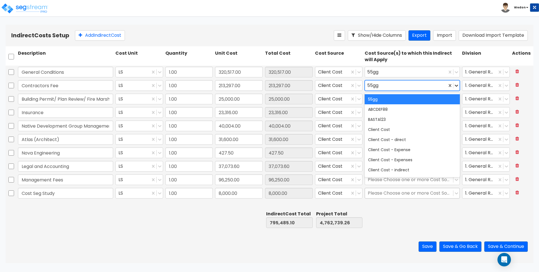
click at [457, 86] on icon at bounding box center [457, 86] width 6 height 6
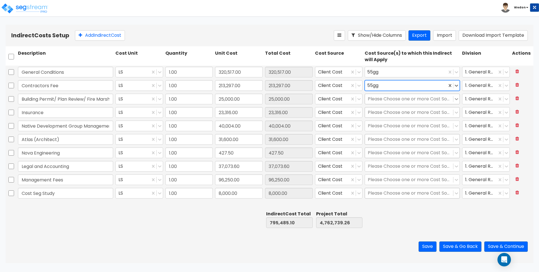
click at [456, 101] on icon at bounding box center [457, 99] width 6 height 6
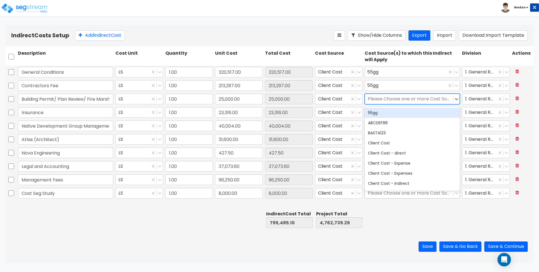
click at [410, 115] on div "55gg" at bounding box center [412, 113] width 95 height 10
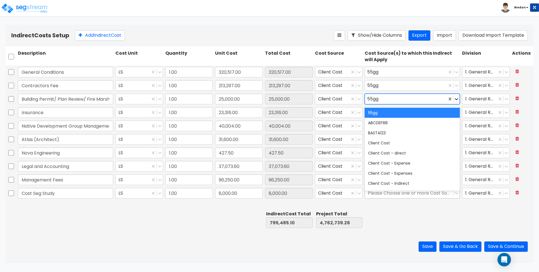
click at [457, 100] on icon at bounding box center [456, 99] width 3 height 2
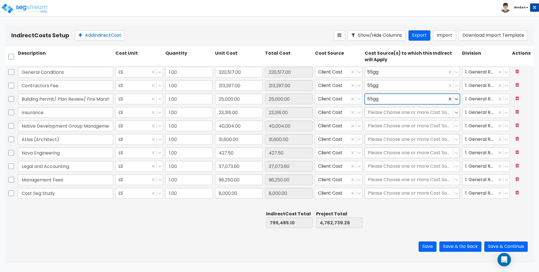
click at [457, 111] on icon at bounding box center [457, 113] width 6 height 6
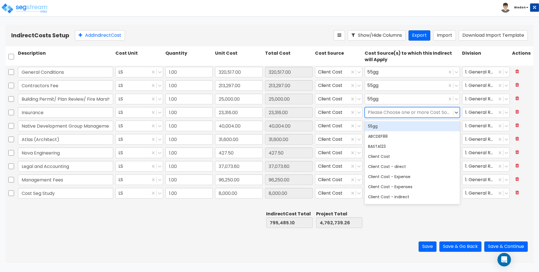
click at [429, 129] on div "55gg" at bounding box center [412, 126] width 95 height 10
click at [457, 113] on icon at bounding box center [456, 113] width 3 height 2
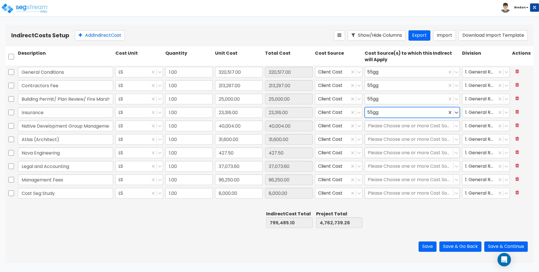
click at [456, 126] on icon at bounding box center [457, 126] width 6 height 6
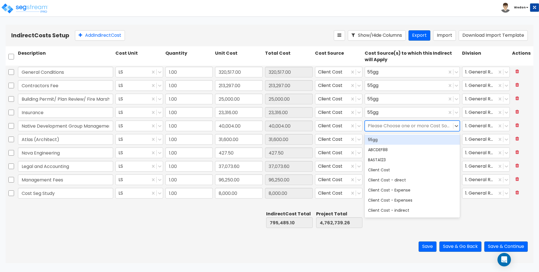
drag, startPoint x: 422, startPoint y: 142, endPoint x: 454, endPoint y: 129, distance: 35.2
click at [422, 142] on div "55gg" at bounding box center [412, 140] width 95 height 10
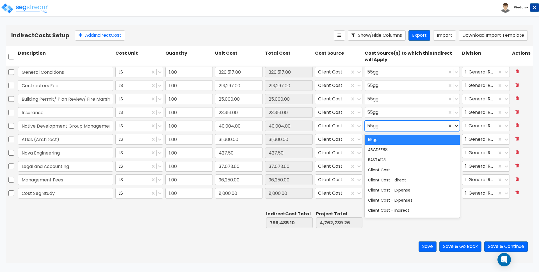
click at [458, 124] on icon at bounding box center [457, 126] width 6 height 6
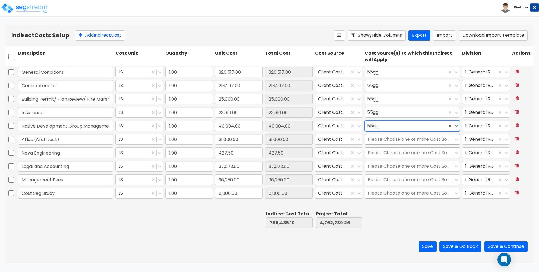
click at [455, 139] on icon at bounding box center [457, 140] width 6 height 6
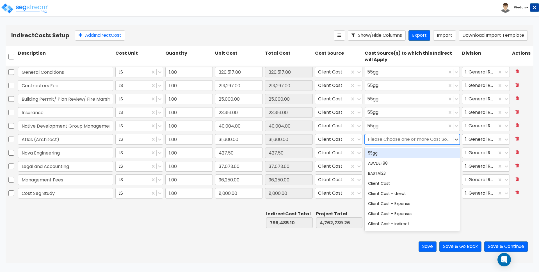
click at [409, 153] on div "55gg" at bounding box center [412, 153] width 95 height 10
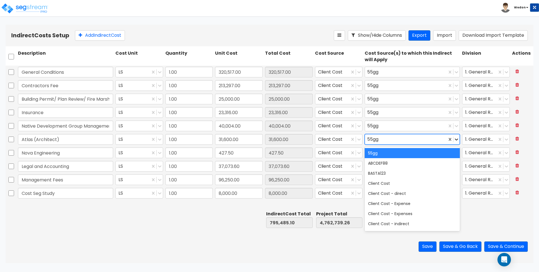
click at [457, 138] on icon at bounding box center [457, 140] width 6 height 6
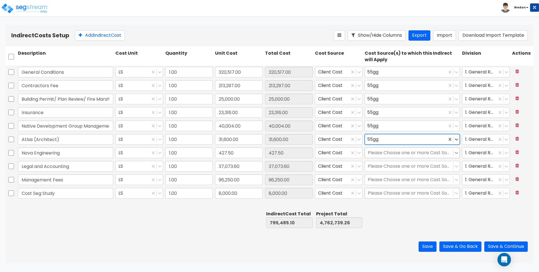
click at [456, 151] on icon at bounding box center [457, 153] width 6 height 6
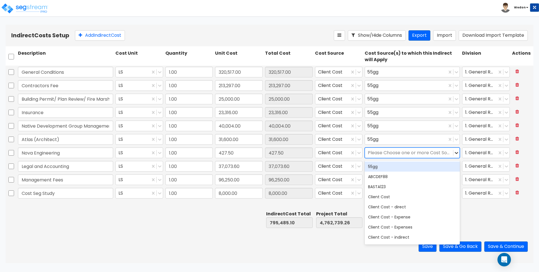
click at [419, 165] on div "55gg" at bounding box center [412, 167] width 95 height 10
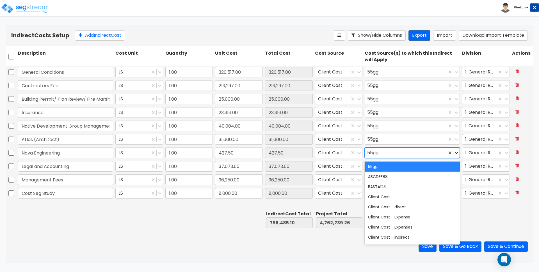
click at [458, 151] on icon at bounding box center [457, 153] width 6 height 6
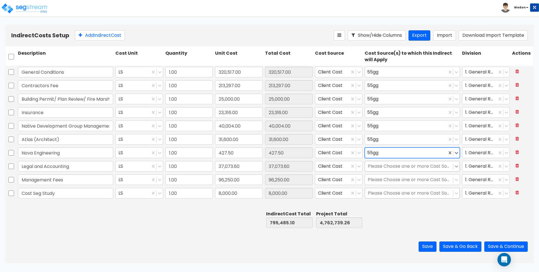
click at [454, 167] on icon at bounding box center [457, 167] width 6 height 6
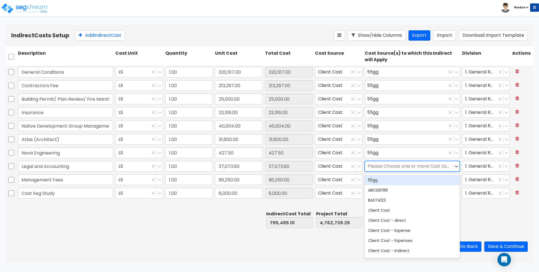
click at [429, 185] on div "55gg" at bounding box center [412, 180] width 95 height 10
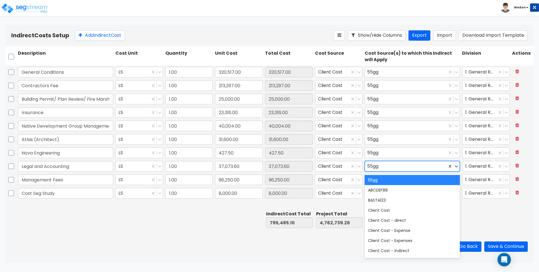
click at [460, 167] on div "55gg" at bounding box center [412, 166] width 95 height 11
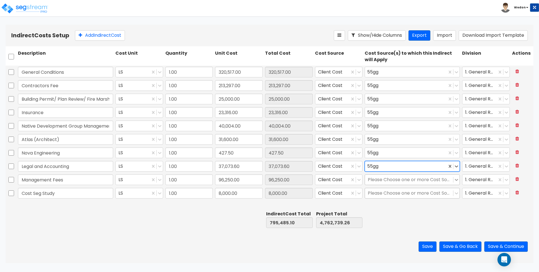
click at [455, 182] on icon at bounding box center [457, 180] width 6 height 6
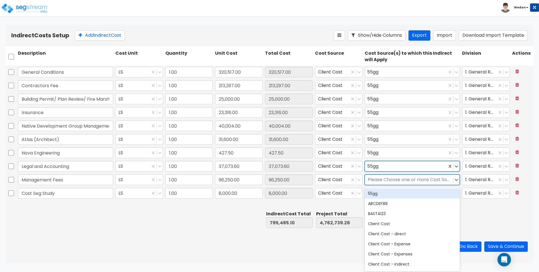
click at [414, 199] on div "ABCDEF88" at bounding box center [412, 204] width 95 height 10
click at [422, 196] on div "55gg" at bounding box center [412, 194] width 95 height 10
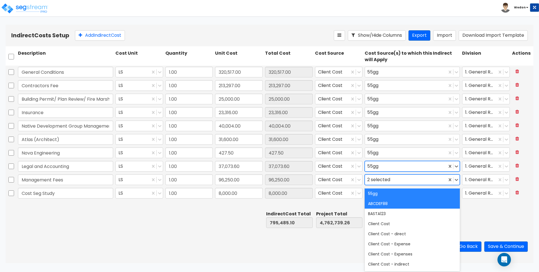
click at [460, 178] on div "2 selected" at bounding box center [412, 180] width 95 height 11
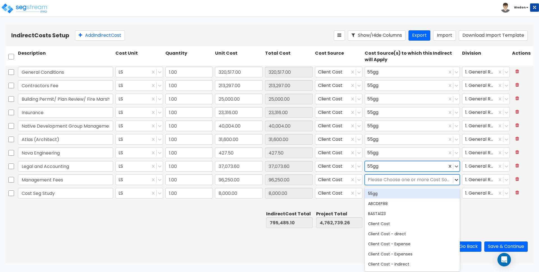
click at [454, 179] on icon at bounding box center [457, 180] width 6 height 6
click at [421, 189] on div "55gg" at bounding box center [412, 194] width 95 height 10
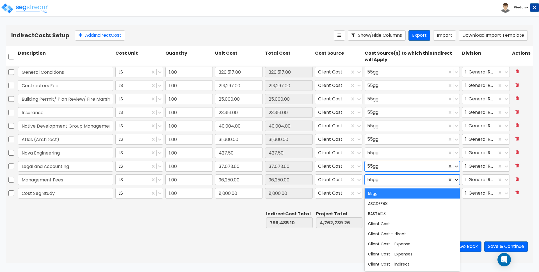
click at [455, 179] on icon at bounding box center [457, 180] width 6 height 6
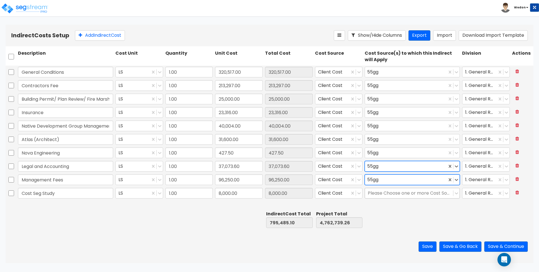
click at [456, 189] on div at bounding box center [456, 193] width 6 height 10
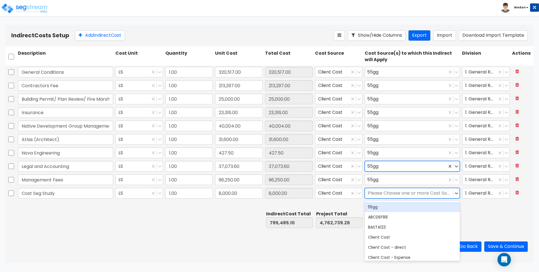
click at [407, 206] on div "55gg" at bounding box center [412, 207] width 95 height 10
click at [456, 192] on icon at bounding box center [457, 194] width 6 height 6
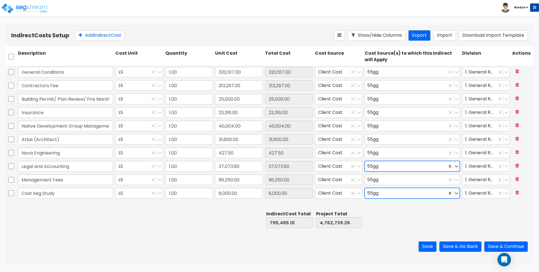
click at [482, 214] on div at bounding box center [486, 219] width 50 height 19
click at [503, 244] on button "Save & Continue" at bounding box center [506, 247] width 44 height 10
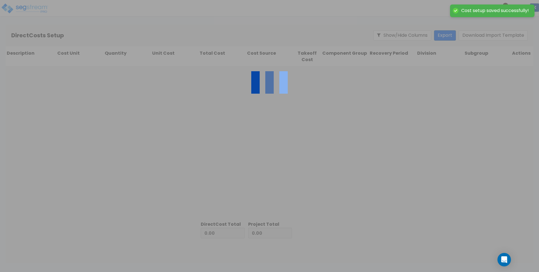
type input "795,485.10"
type input "3,967,254.16"
type input "4,762,739.26"
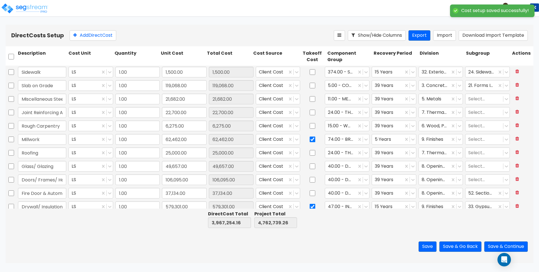
type input "1.00"
type input "1,500.00"
type input "1.00"
type input "119,068.00"
type input "1.00"
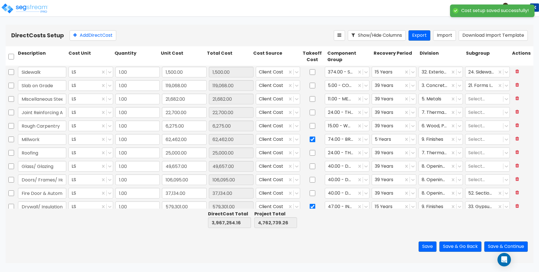
type input "21,682.00"
type input "1.00"
type input "22,700.00"
type input "1.00"
type input "6,275.00"
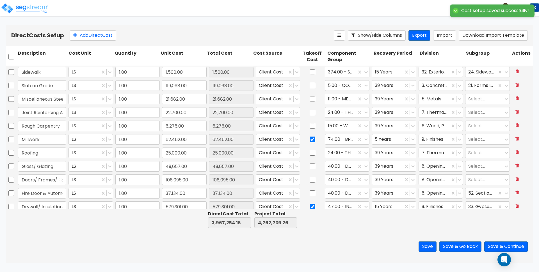
type input "1.00"
type input "62,462.00"
type input "1.00"
type input "25,000.00"
type input "1.00"
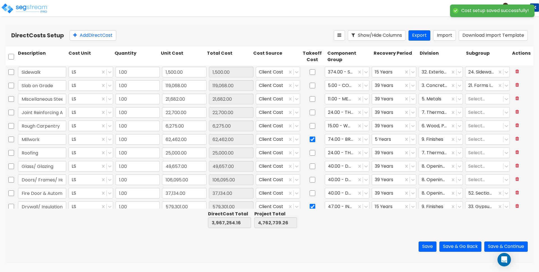
type input "49,657.00"
type input "1.00"
type input "106,095.00"
type input "1.00"
type input "37,134.00"
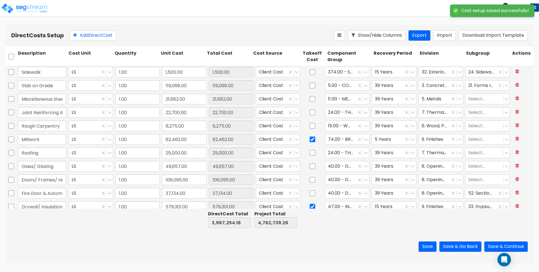
type input "1.00"
type input "579,301.00"
type input "1.00"
type input "127,957.00"
type input "1.00"
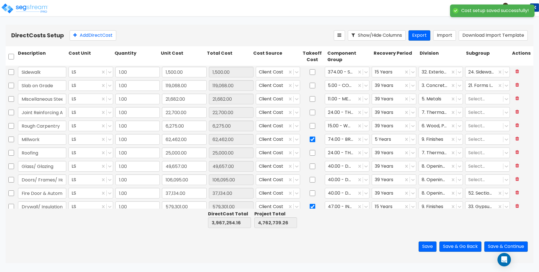
type input "115,604.00"
type input "1.00"
type input "29,999.00"
type input "1.00"
type input "48,866.00"
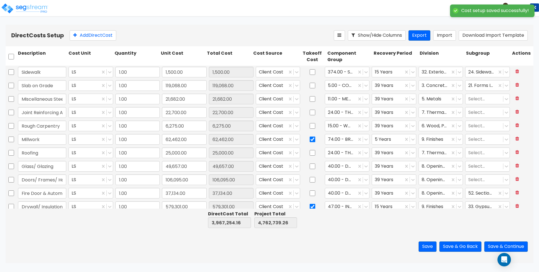
type input "1.00"
type input "9,053.00"
click at [515, 247] on button "Save & Continue" at bounding box center [506, 247] width 44 height 10
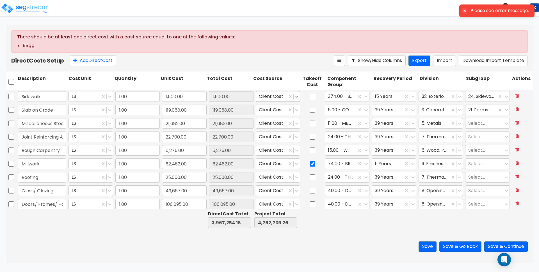
click at [294, 95] on icon at bounding box center [297, 97] width 6 height 6
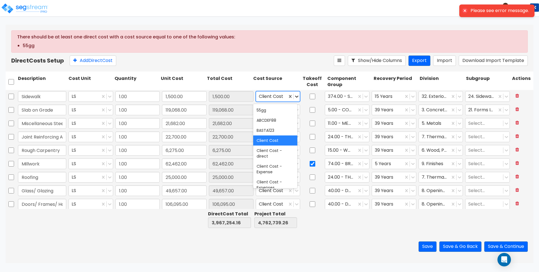
click at [294, 95] on icon at bounding box center [297, 97] width 6 height 6
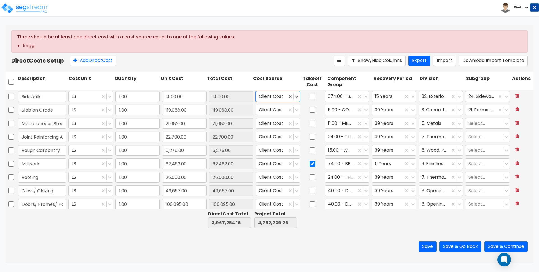
click at [290, 69] on div "There should be at least one direct cost with a cost source equal to one of the…" at bounding box center [270, 48] width 528 height 47
click at [294, 95] on icon at bounding box center [297, 97] width 6 height 6
click at [277, 140] on div "Client Cost" at bounding box center [275, 141] width 44 height 10
click at [282, 76] on div "Cost Source" at bounding box center [275, 81] width 46 height 15
click at [454, 247] on button "Save & Go Back" at bounding box center [461, 247] width 42 height 10
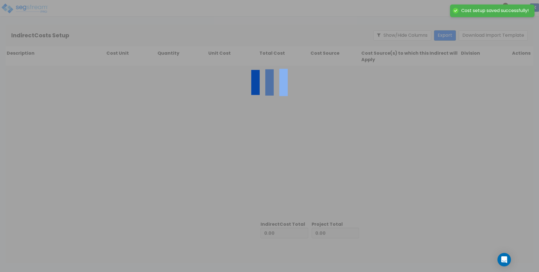
type input "3,967,254.16"
type input "795,485.10"
type input "4,762,739.26"
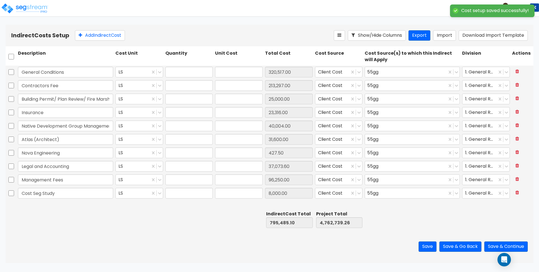
type input "1.00"
type input "320,517.00"
type input "1.00"
type input "213,297.00"
type input "1.00"
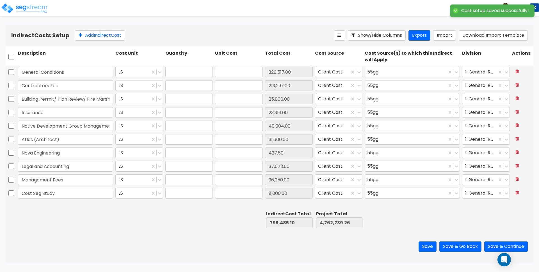
type input "25,000.00"
type input "1.00"
type input "23,316.00"
type input "1.00"
type input "40,004.00"
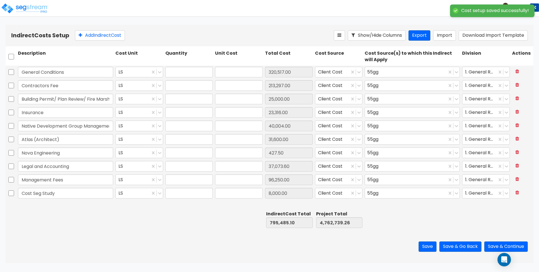
type input "1.00"
type input "31,600.00"
type input "1.00"
type input "427.50"
type input "1.00"
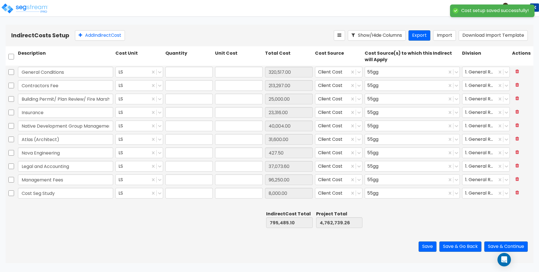
type input "37,073.60"
type input "1.00"
type input "96,250.00"
type input "1.00"
type input "8,000.00"
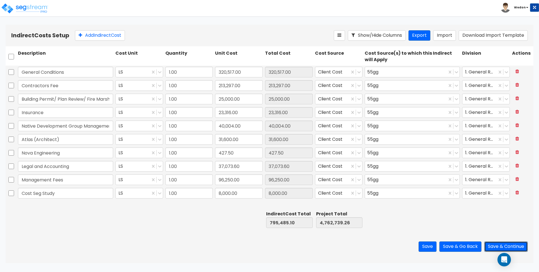
click at [522, 247] on button "Save & Continue" at bounding box center [506, 247] width 44 height 10
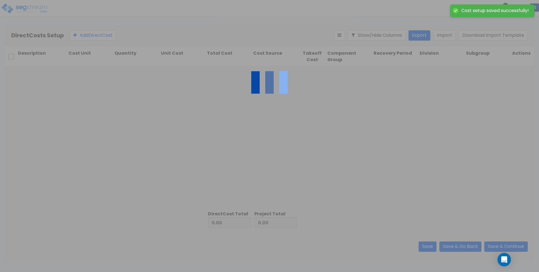
type input "795,485.10"
type input "3,967,254.16"
type input "4,762,739.26"
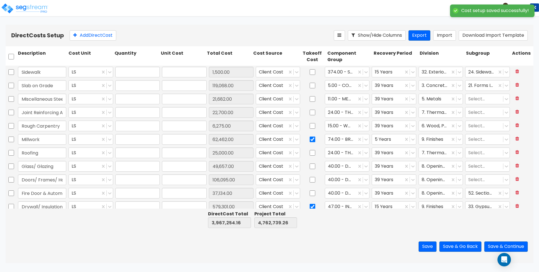
type input "1.00"
type input "1,500.00"
type input "1.00"
type input "119,068.00"
type input "1.00"
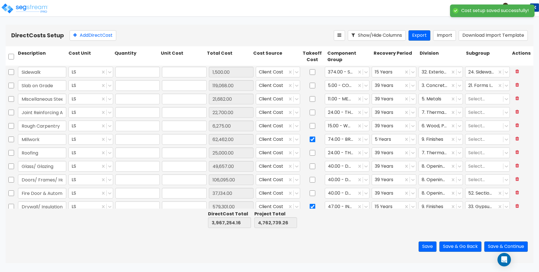
type input "21,682.00"
type input "1.00"
type input "22,700.00"
type input "1.00"
type input "6,275.00"
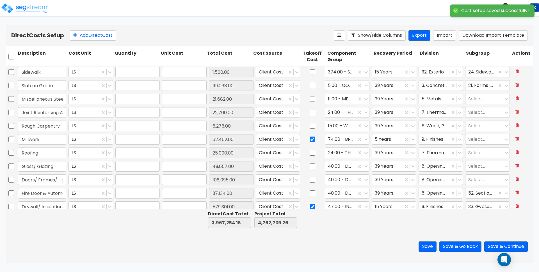
type input "1.00"
type input "62,462.00"
type input "1.00"
type input "25,000.00"
type input "1.00"
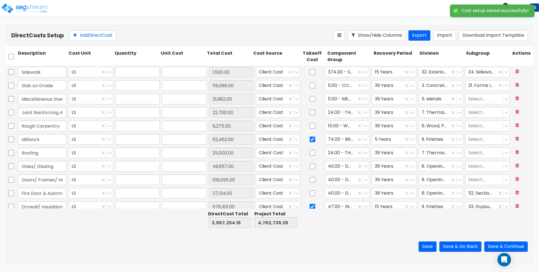
type input "49,657.00"
type input "1.00"
type input "106,095.00"
type input "1.00"
type input "37,134.00"
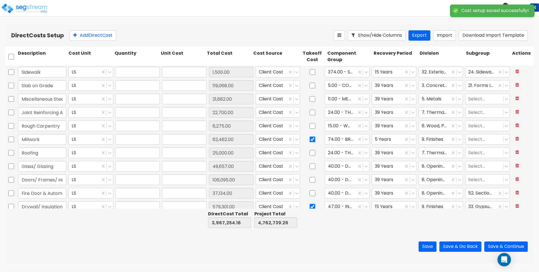
type input "1.00"
type input "579,301.00"
type input "1.00"
type input "127,957.00"
type input "1.00"
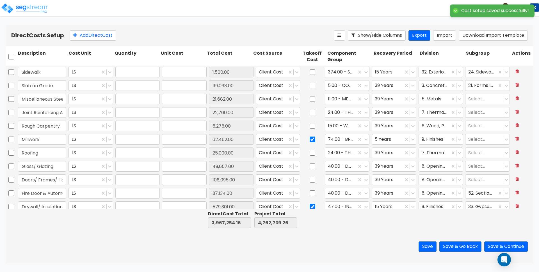
type input "115,604.00"
type input "1.00"
type input "29,999.00"
type input "1.00"
type input "48,866.00"
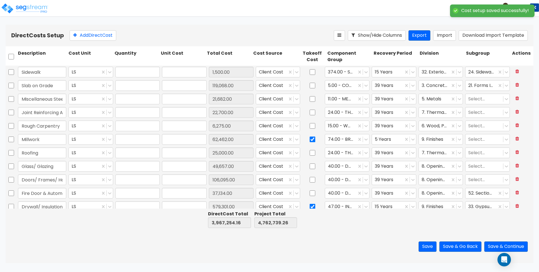
type input "1.00"
type input "9,053.00"
